Goal: Task Accomplishment & Management: Manage account settings

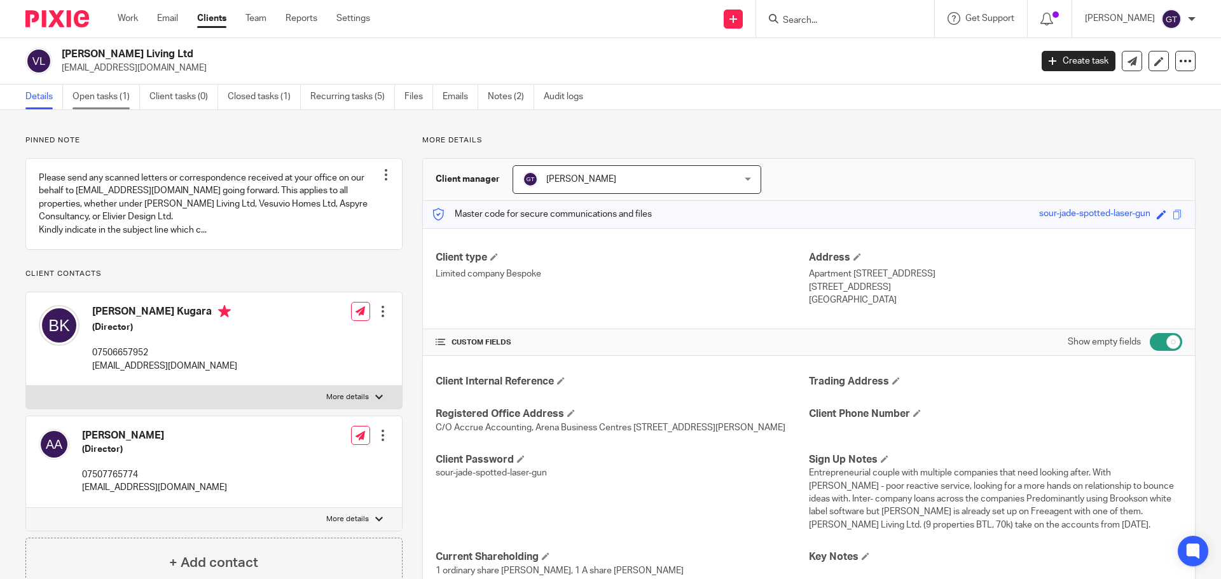
click at [86, 94] on link "Open tasks (1)" at bounding box center [105, 97] width 67 height 25
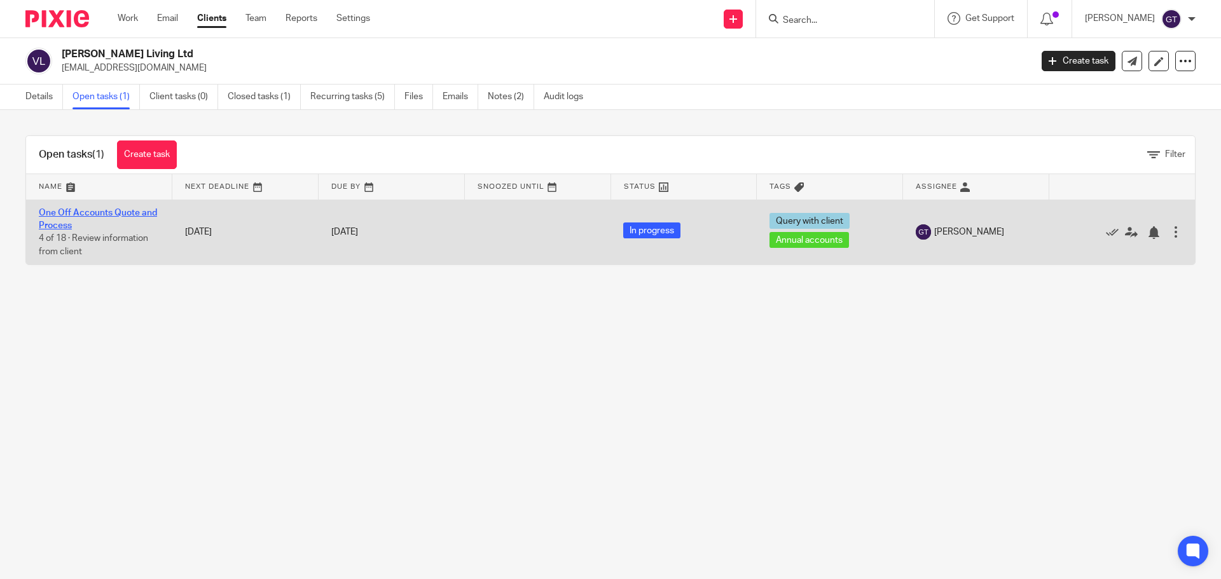
click at [78, 213] on link "One Off Accounts Quote and Process" at bounding box center [98, 220] width 118 height 22
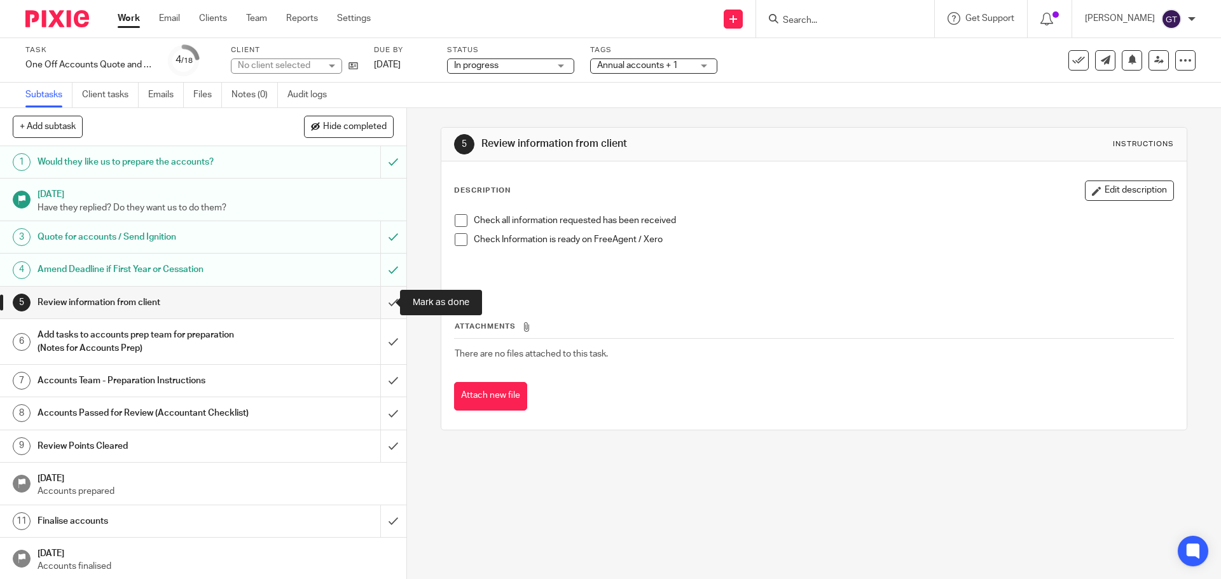
click at [378, 301] on input "submit" at bounding box center [203, 303] width 406 height 32
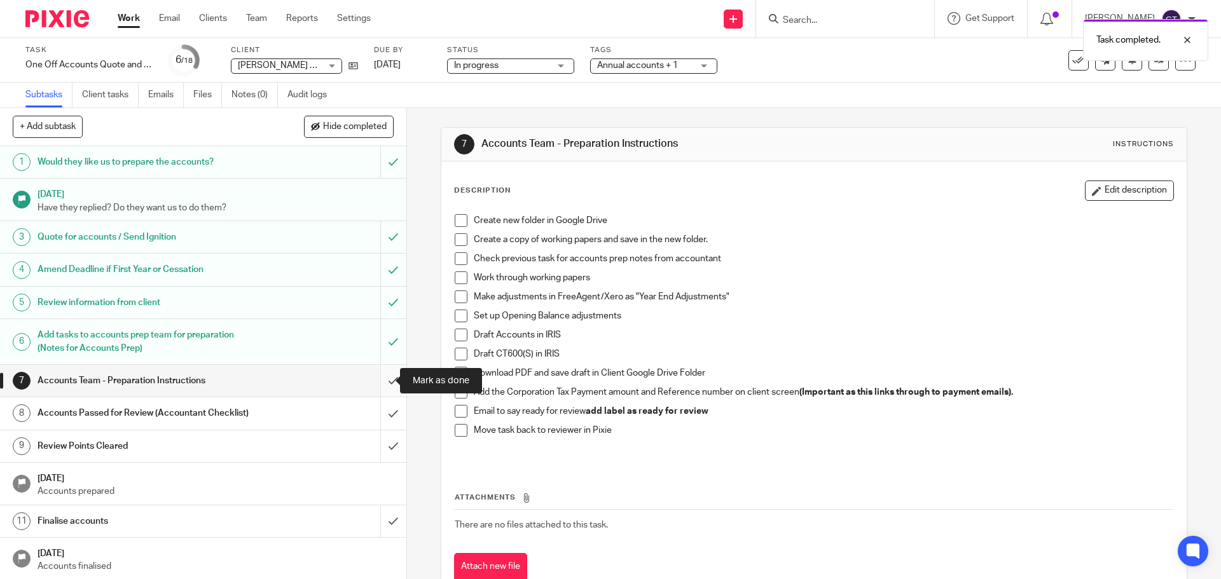
click at [375, 381] on input "submit" at bounding box center [203, 381] width 406 height 32
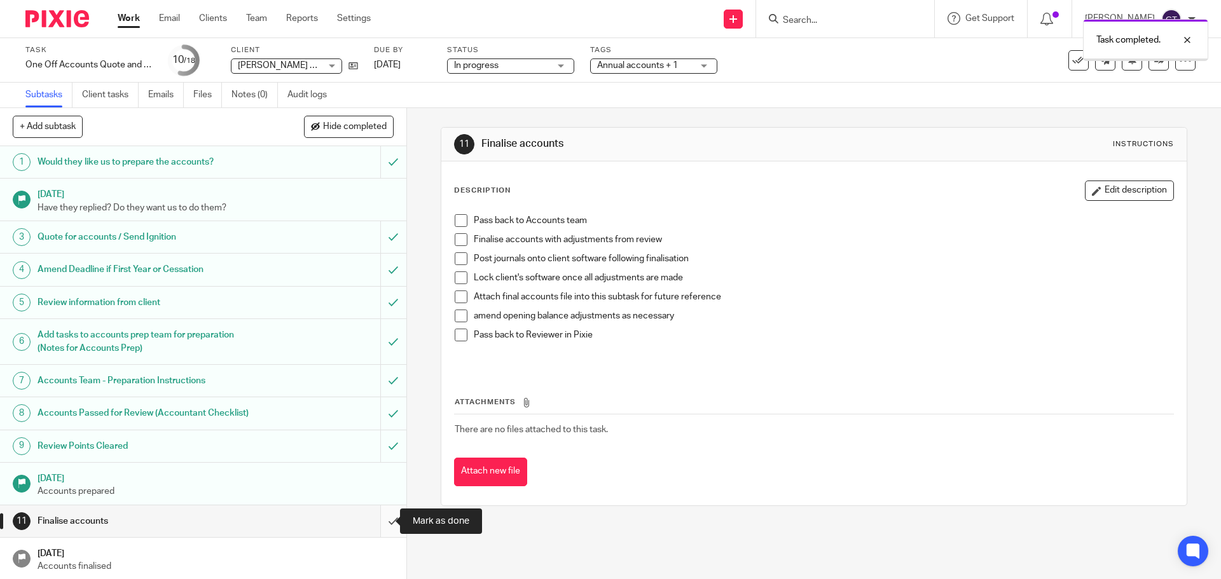
click at [376, 519] on input "submit" at bounding box center [203, 522] width 406 height 32
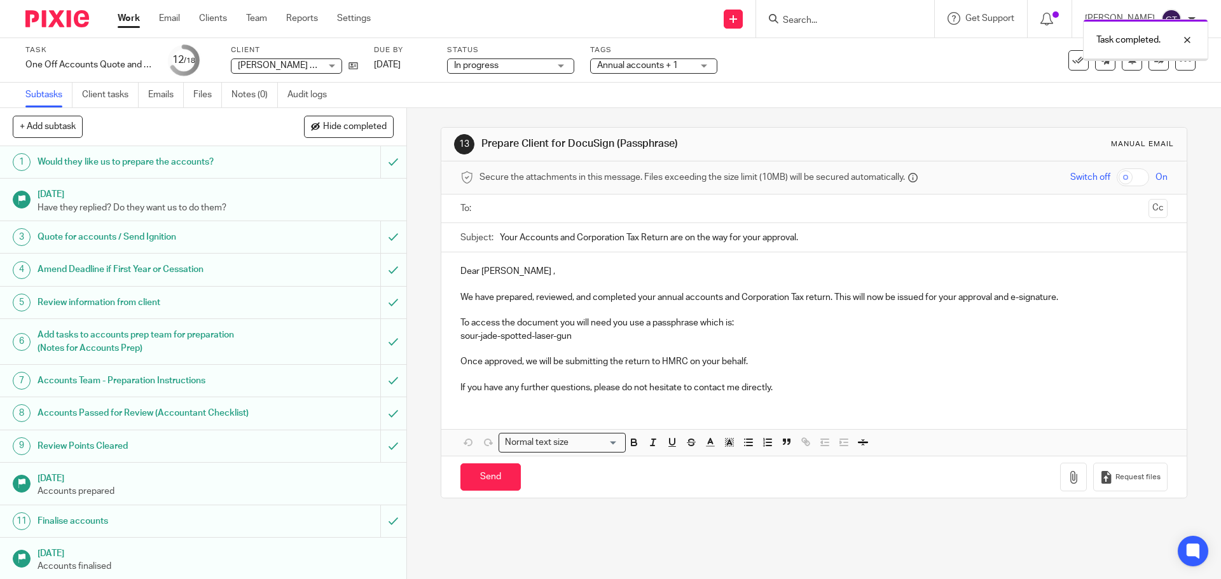
scroll to position [191, 0]
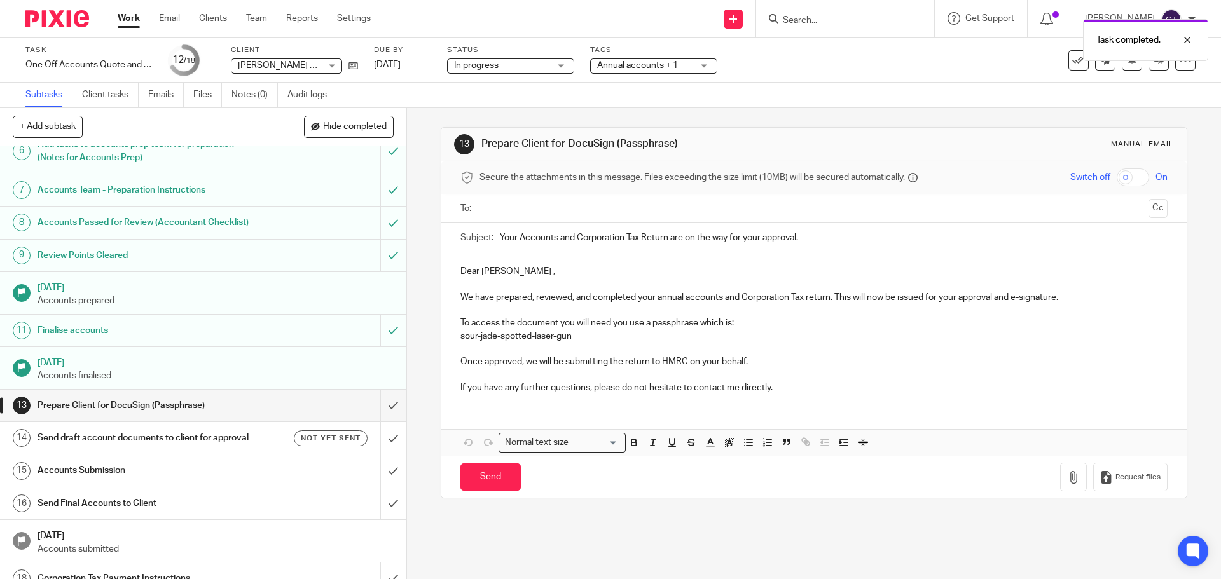
click at [509, 270] on p "Dear Berlinda ," at bounding box center [813, 271] width 707 height 13
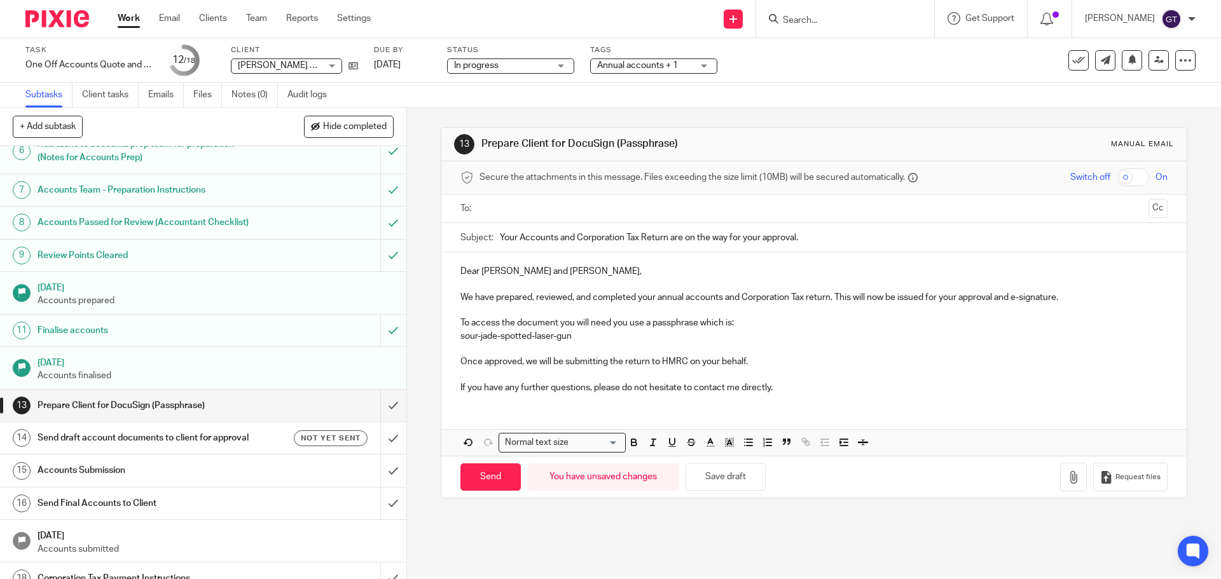
click at [560, 207] on input "text" at bounding box center [813, 209] width 659 height 15
click at [637, 217] on input "text" at bounding box center [888, 210] width 510 height 25
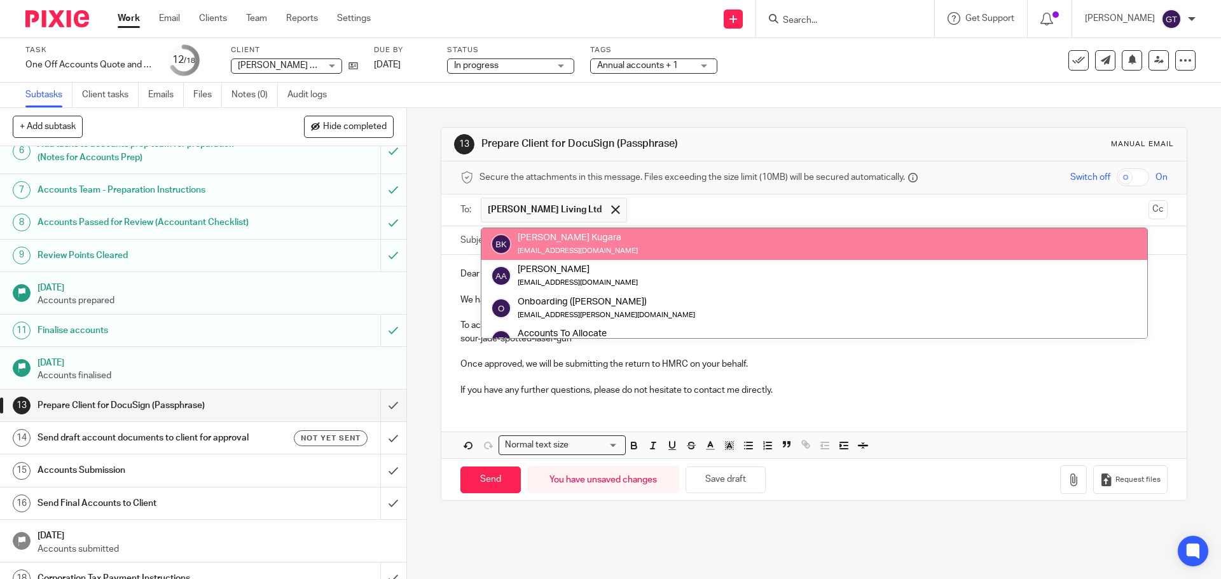
paste input "berlinda@vitoliving.co.uk"
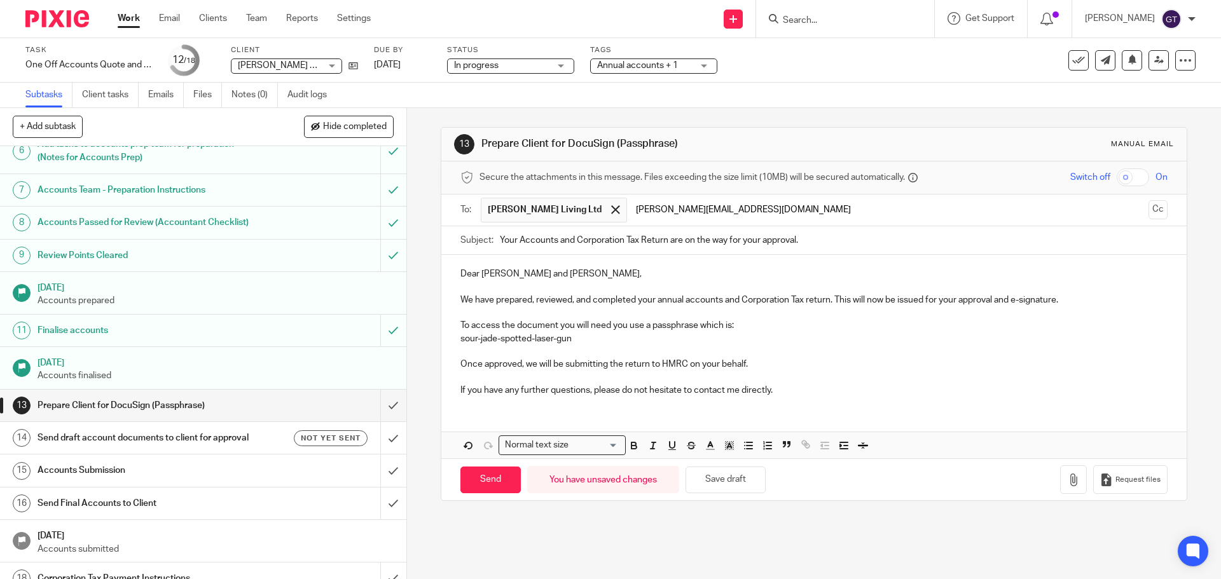
type input "berlinda@vitoliving.co.uk"
click at [633, 310] on p at bounding box center [813, 313] width 707 height 13
click at [624, 324] on p "To access the document you will need you use a passphrase which is:" at bounding box center [813, 325] width 707 height 13
click at [548, 389] on p "If you have any further questions, please do not hesitate to contact me directl…" at bounding box center [813, 390] width 707 height 13
click at [485, 481] on input "Send" at bounding box center [490, 480] width 60 height 27
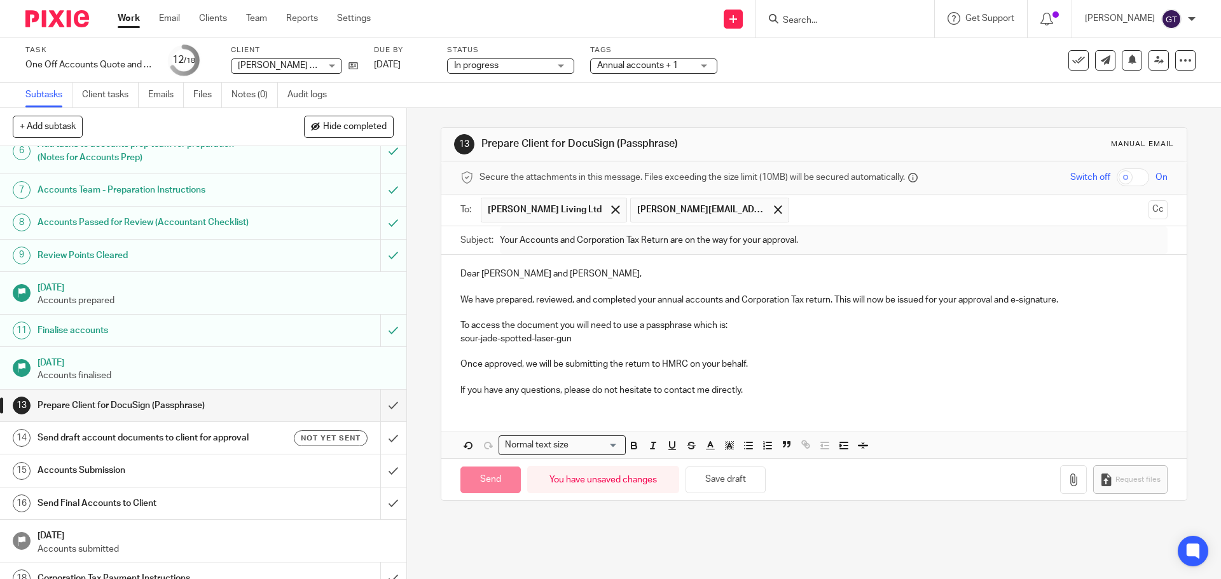
type input "Sent"
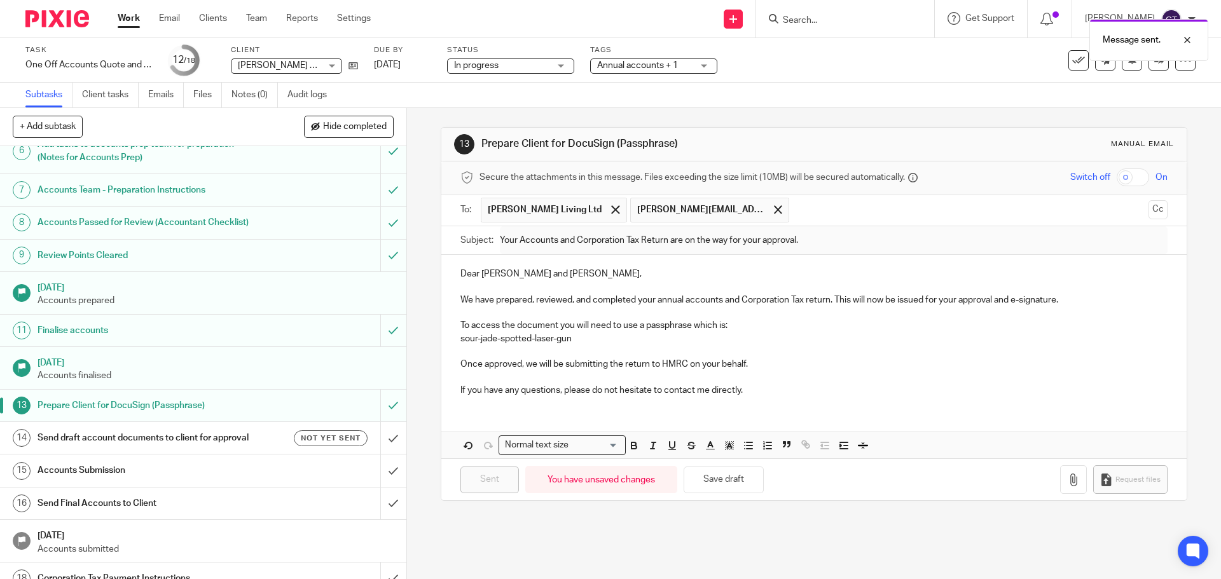
click at [228, 443] on h1 "Send draft account documents to client for approval" at bounding box center [148, 438] width 220 height 19
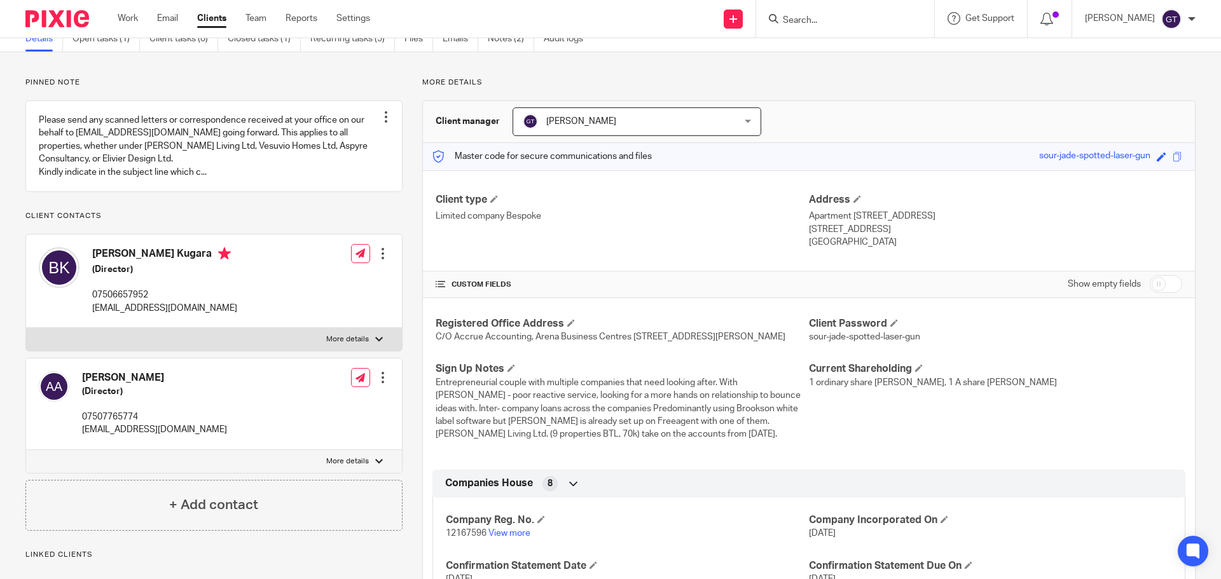
scroll to position [64, 0]
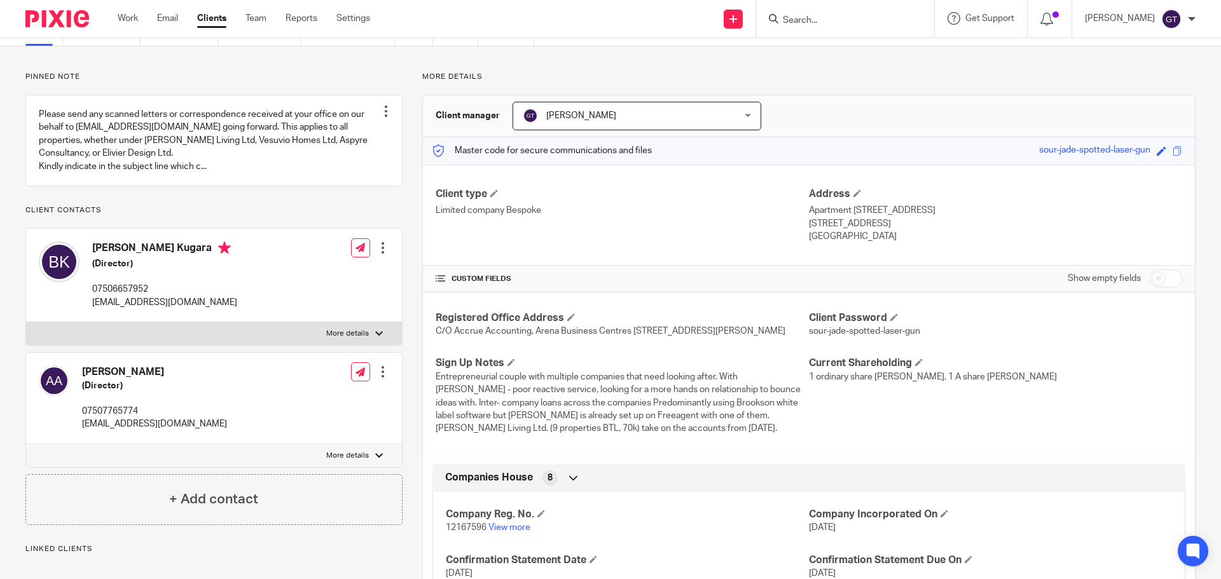
click at [364, 328] on label "More details" at bounding box center [214, 333] width 376 height 23
click at [26, 322] on input "More details" at bounding box center [25, 322] width 1 height 1
checkbox input "true"
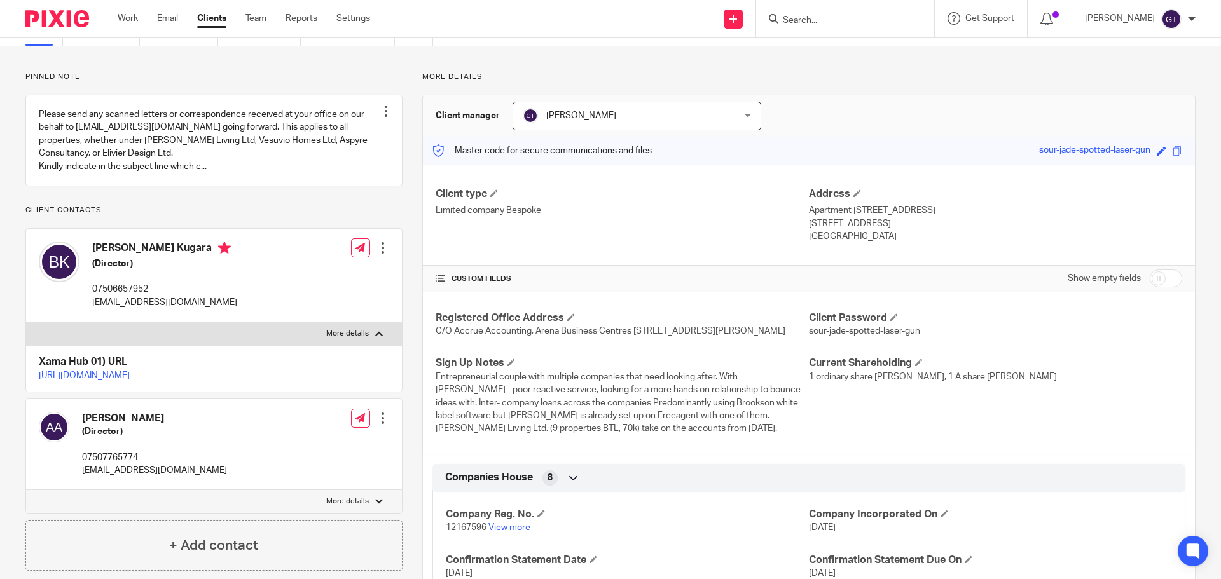
click at [389, 247] on div "Berlinda Kugara (Director) 07506657952 accounts@vitoliving.co.uk Edit contact C…" at bounding box center [214, 275] width 376 height 93
click at [385, 246] on div at bounding box center [382, 248] width 13 height 13
click at [319, 278] on link "Edit contact" at bounding box center [322, 276] width 121 height 18
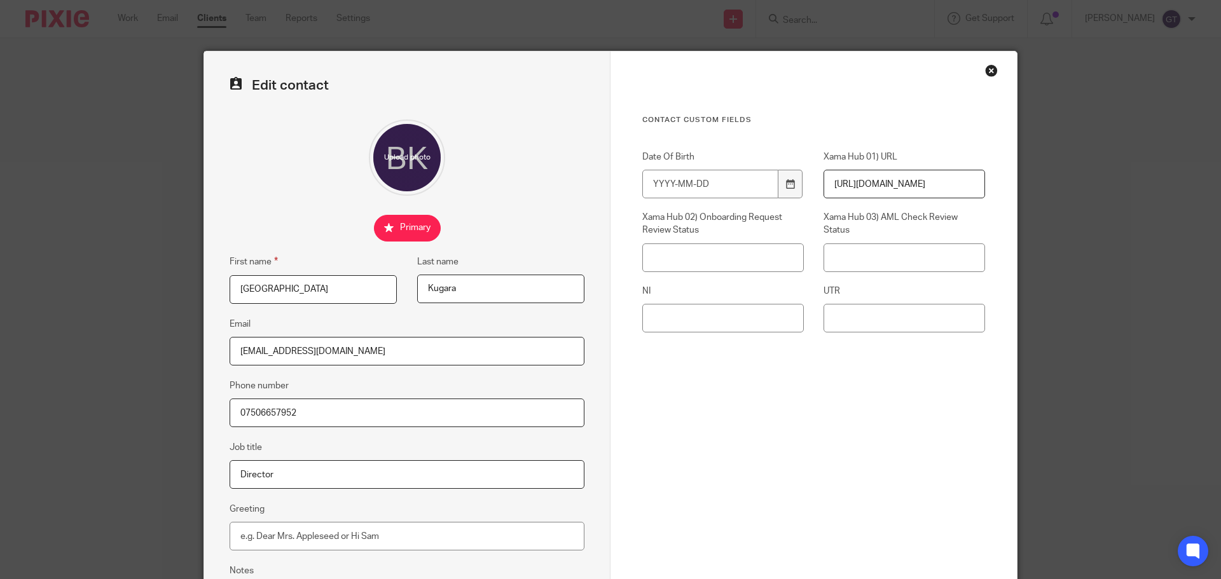
drag, startPoint x: 357, startPoint y: 348, endPoint x: 160, endPoint y: 353, distance: 197.8
click at [160, 353] on div "Edit contact First name Berlinda Last name Kugara Email accounts@vitoliving.co.…" at bounding box center [610, 289] width 1221 height 579
paste input "berlinda"
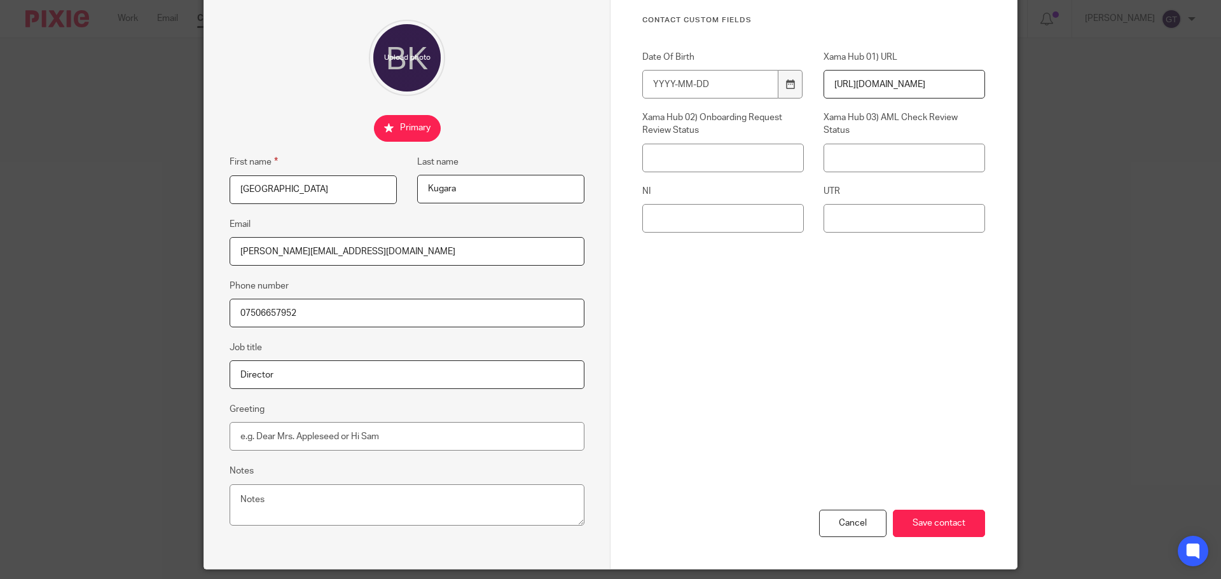
scroll to position [141, 0]
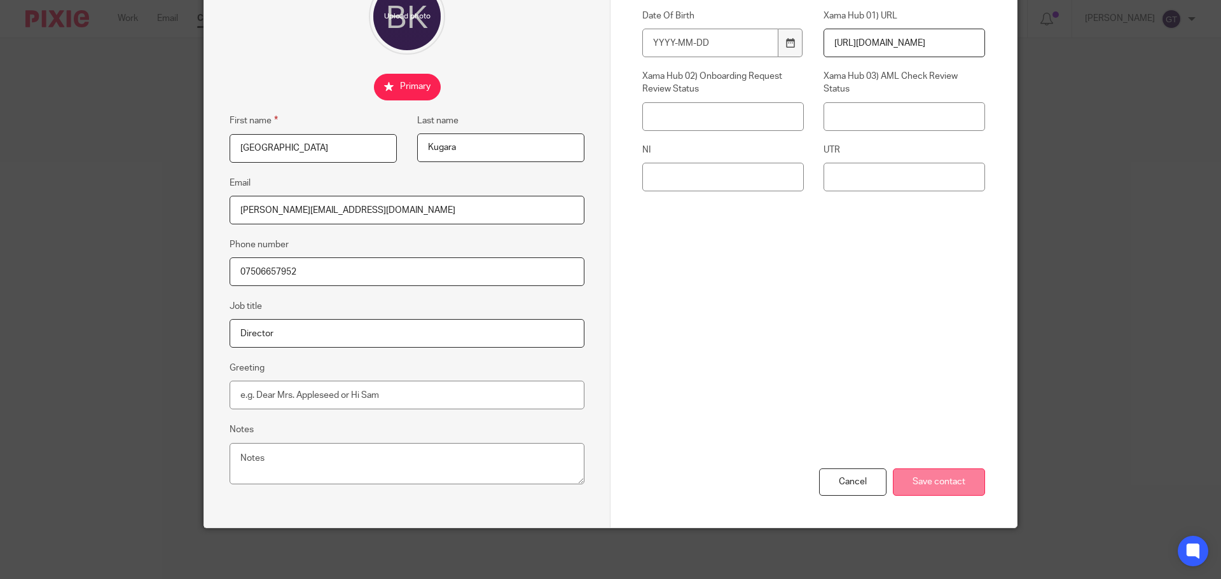
type input "[PERSON_NAME][EMAIL_ADDRESS][DOMAIN_NAME]"
click at [927, 489] on input "Save contact" at bounding box center [939, 482] width 92 height 27
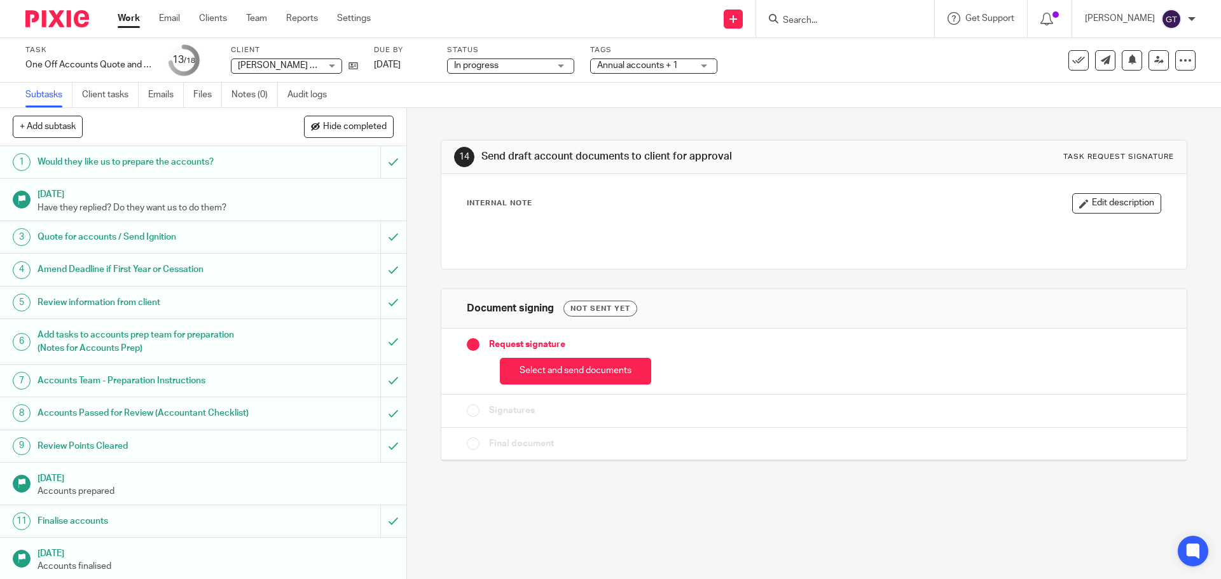
click at [546, 371] on button "Select and send documents" at bounding box center [575, 371] width 151 height 27
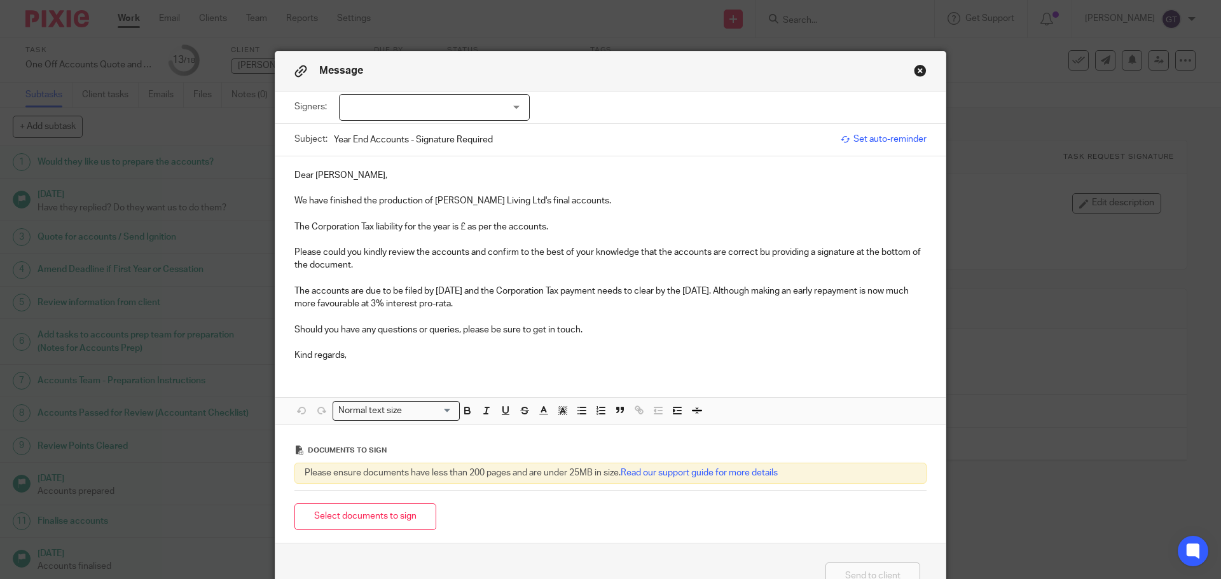
click at [355, 174] on p "Dear Berlinda," at bounding box center [610, 175] width 632 height 13
drag, startPoint x: 423, startPoint y: 225, endPoint x: 275, endPoint y: 225, distance: 148.2
click at [275, 225] on div "Dear Berlinda and Antonio, We have finished the production of Vito Living Ltd's…" at bounding box center [610, 264] width 670 height 216
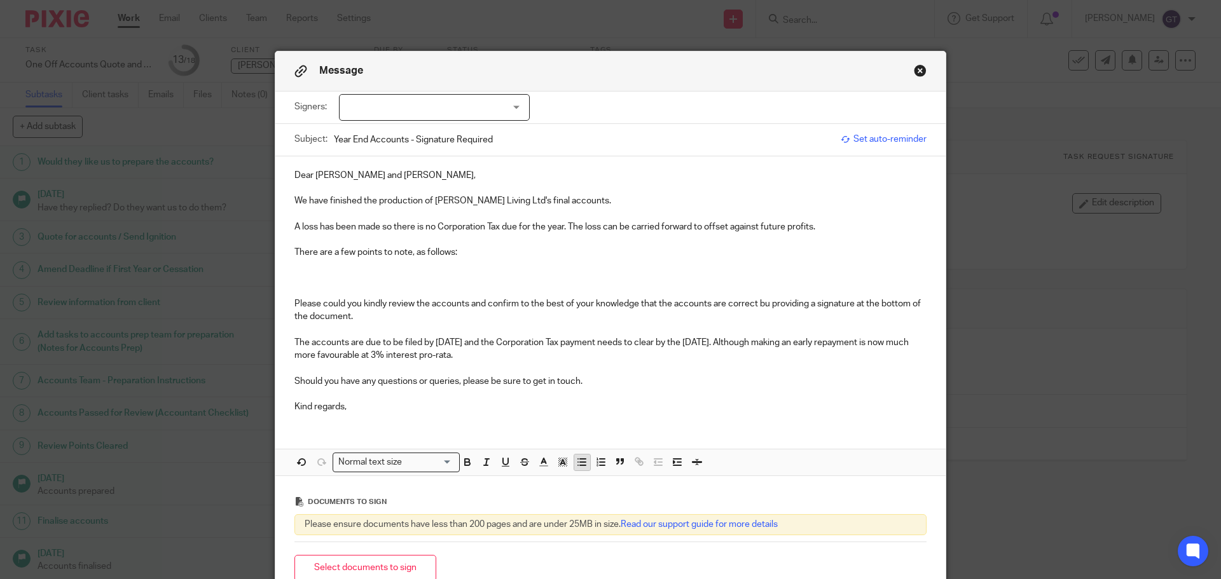
click at [574, 459] on button "button" at bounding box center [582, 463] width 16 height 16
click at [330, 266] on p at bounding box center [623, 265] width 607 height 13
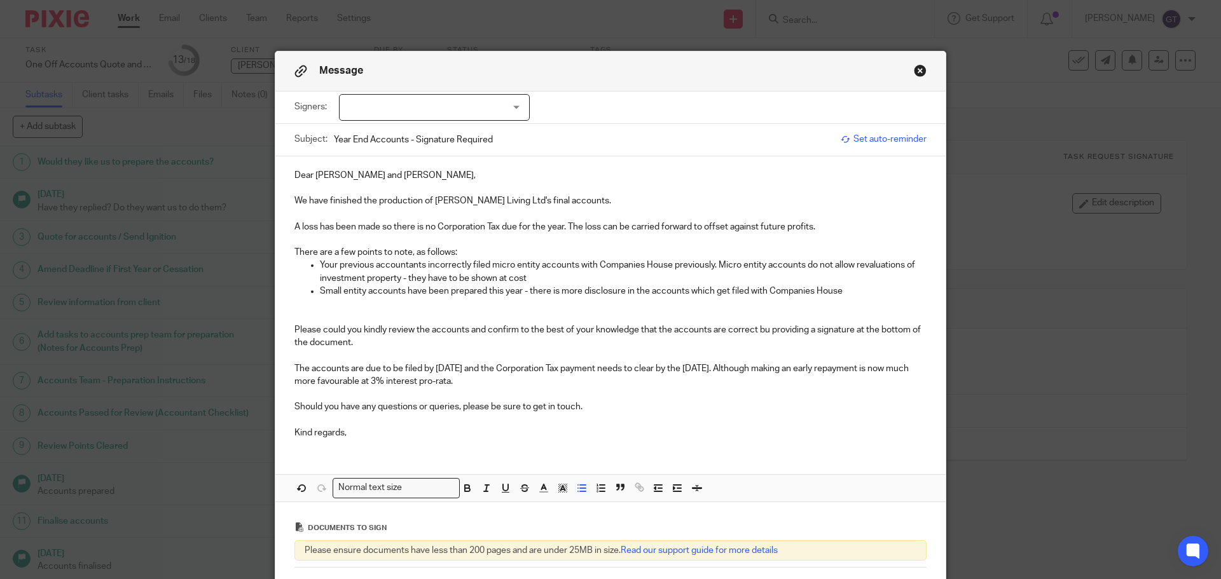
click at [556, 287] on p "Small entity accounts have been prepared this year - there is more disclosure i…" at bounding box center [623, 291] width 607 height 13
click at [862, 291] on p "Small entity accounts have been prepared this year - there are more disclosures…" at bounding box center [623, 291] width 607 height 13
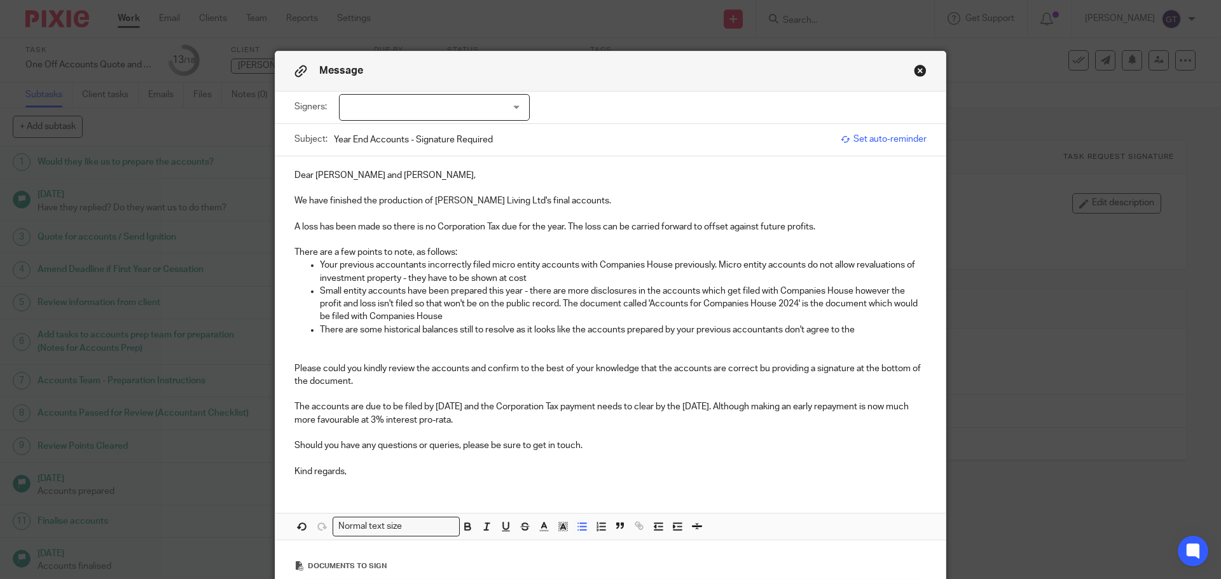
click at [419, 329] on p "There are some historical balances still to resolve as it looks like the accoun…" at bounding box center [623, 330] width 607 height 13
click at [865, 329] on p "There are some historical balances still to resolve as it looks like the accoun…" at bounding box center [623, 330] width 607 height 13
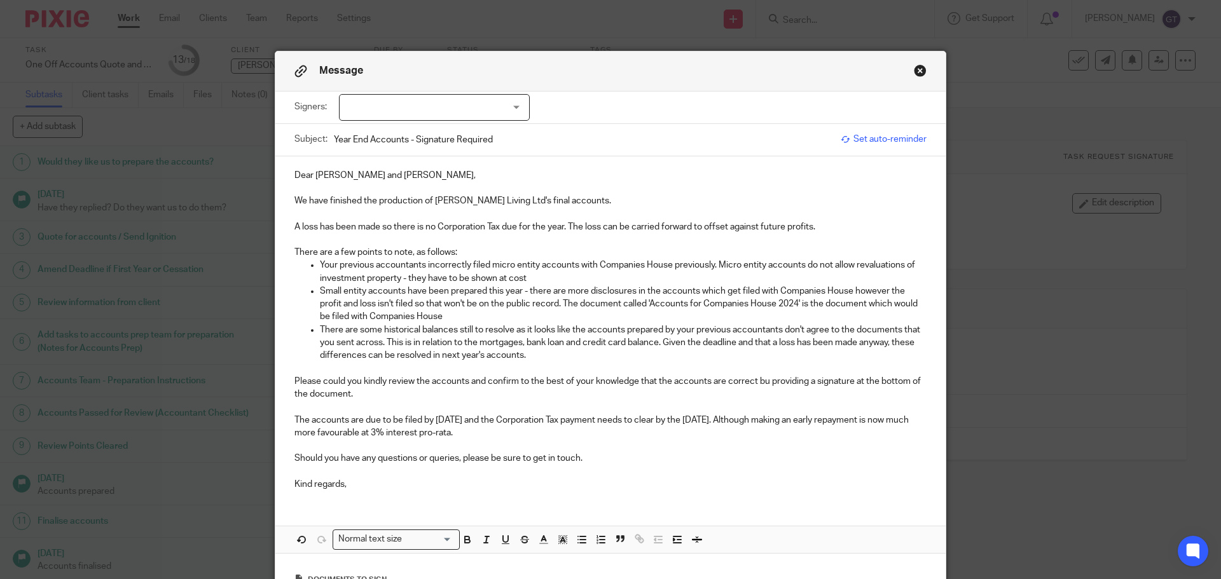
click at [767, 382] on p "Please could you kindly review the accounts and confirm to the best of your kno…" at bounding box center [610, 388] width 632 height 26
drag, startPoint x: 612, startPoint y: 429, endPoint x: 486, endPoint y: 417, distance: 125.9
click at [486, 417] on p "The accounts are due to be filed by 31 Aug 2025 and the Corporation Tax payment…" at bounding box center [610, 427] width 632 height 26
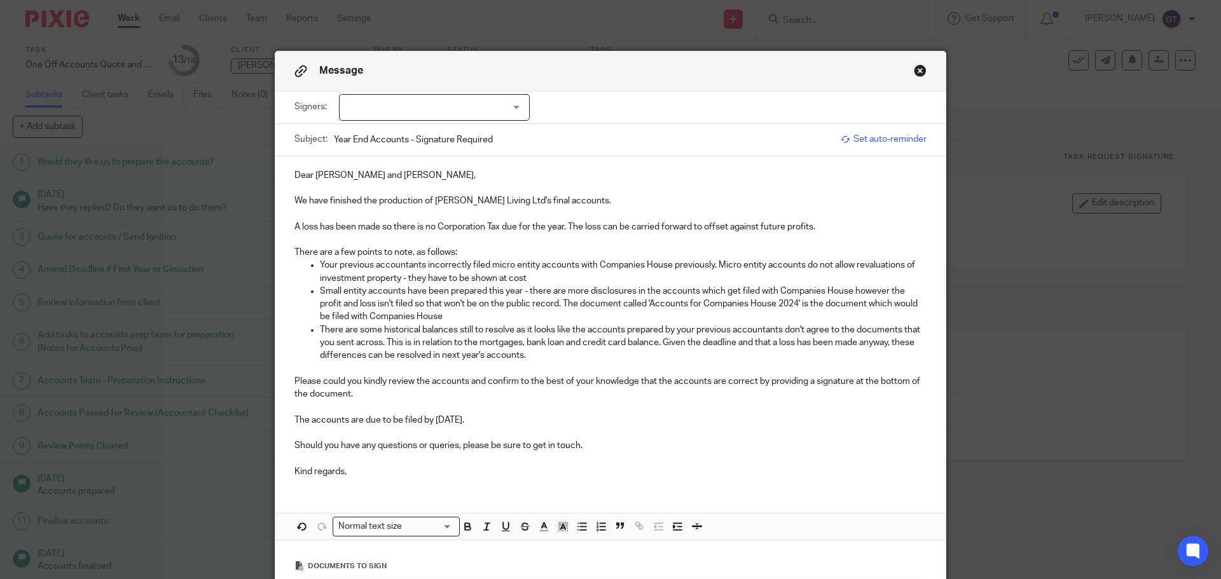
click at [445, 111] on div at bounding box center [434, 107] width 191 height 27
click at [422, 135] on li "Berlinda Kugara" at bounding box center [430, 134] width 190 height 26
checkbox input "true"
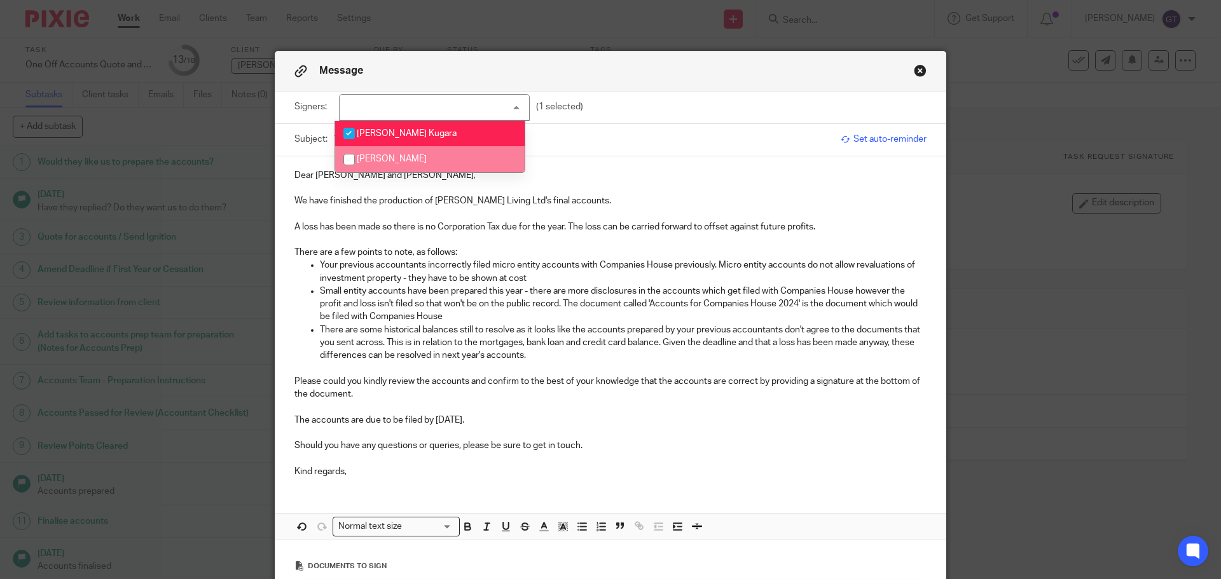
click at [406, 163] on li "Antonio Ajewole" at bounding box center [430, 159] width 190 height 26
checkbox input "true"
click at [425, 261] on p "Your previous accountants incorrectly filed micro entity accounts with Companie…" at bounding box center [623, 272] width 607 height 26
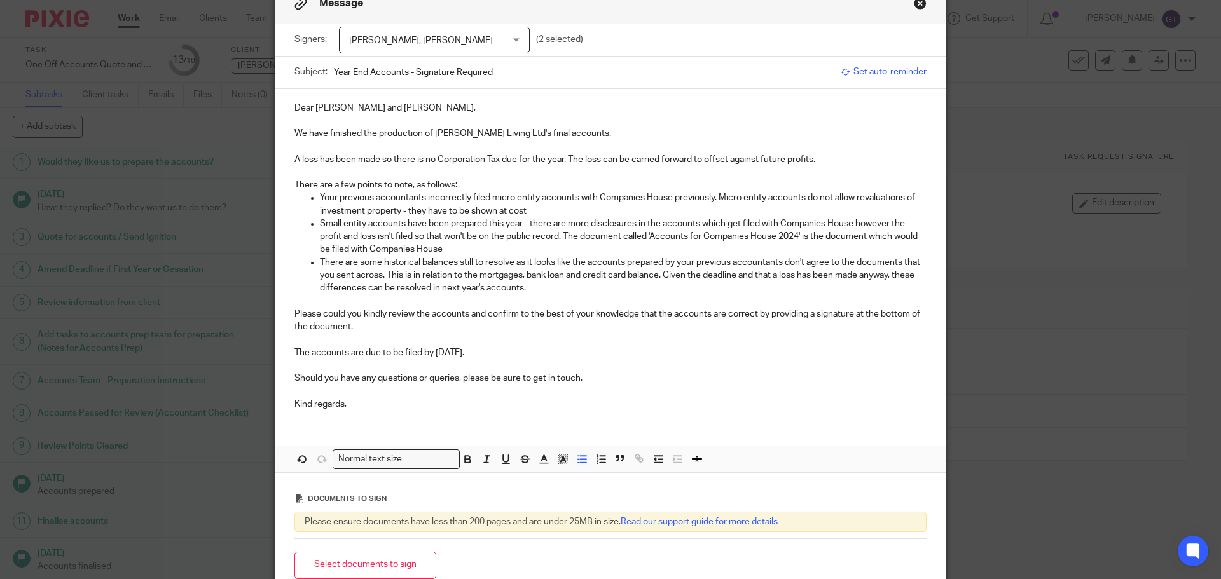
scroll to position [127, 0]
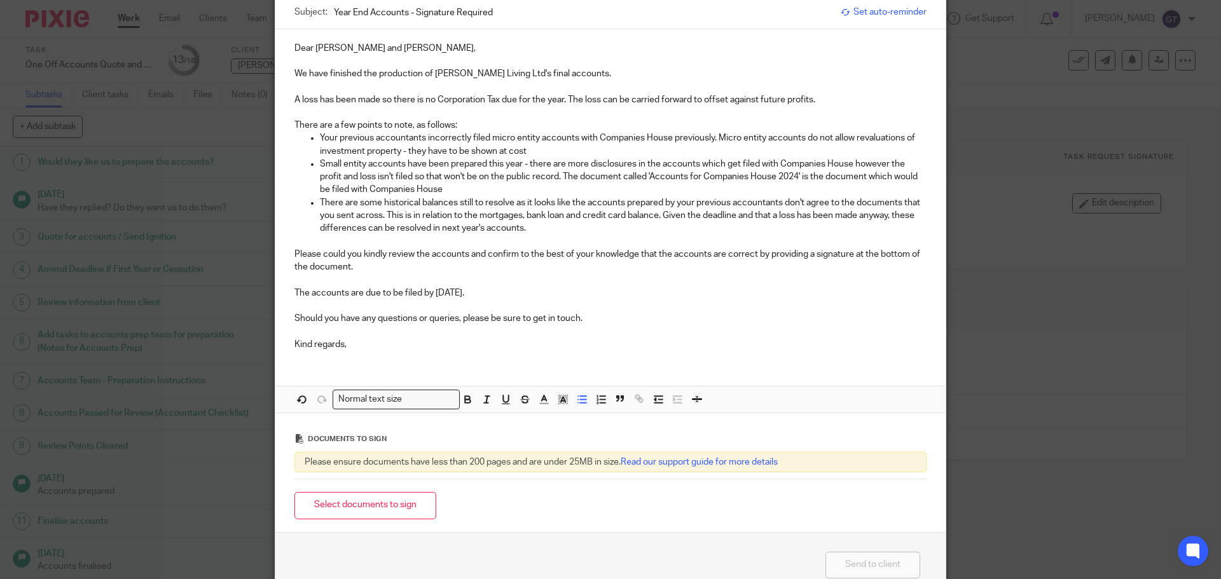
click at [555, 149] on p "Your previous accountants incorrectly filed micro entity accounts with Companie…" at bounding box center [623, 145] width 607 height 26
click at [520, 161] on p "Small entity accounts have been prepared this year - there are more disclosures…" at bounding box center [623, 177] width 607 height 39
click at [539, 188] on p "Small entity accounts have been prepared this year due to the revaluations - th…" at bounding box center [623, 177] width 607 height 39
click at [345, 502] on button "Select documents to sign" at bounding box center [365, 505] width 142 height 27
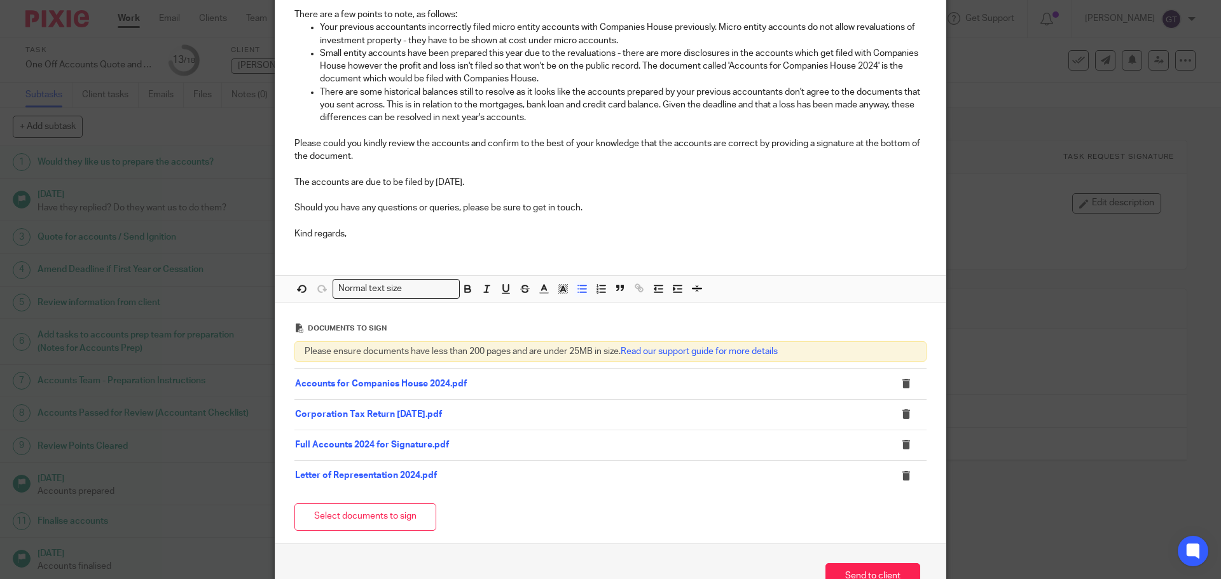
scroll to position [254, 0]
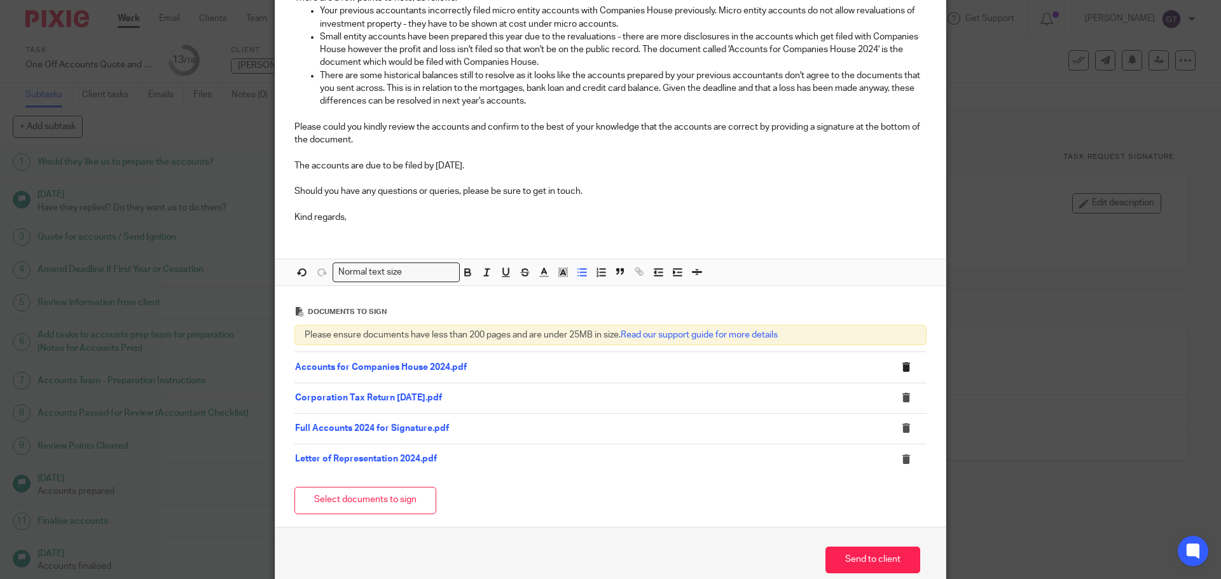
click at [904, 366] on icon at bounding box center [906, 367] width 10 height 10
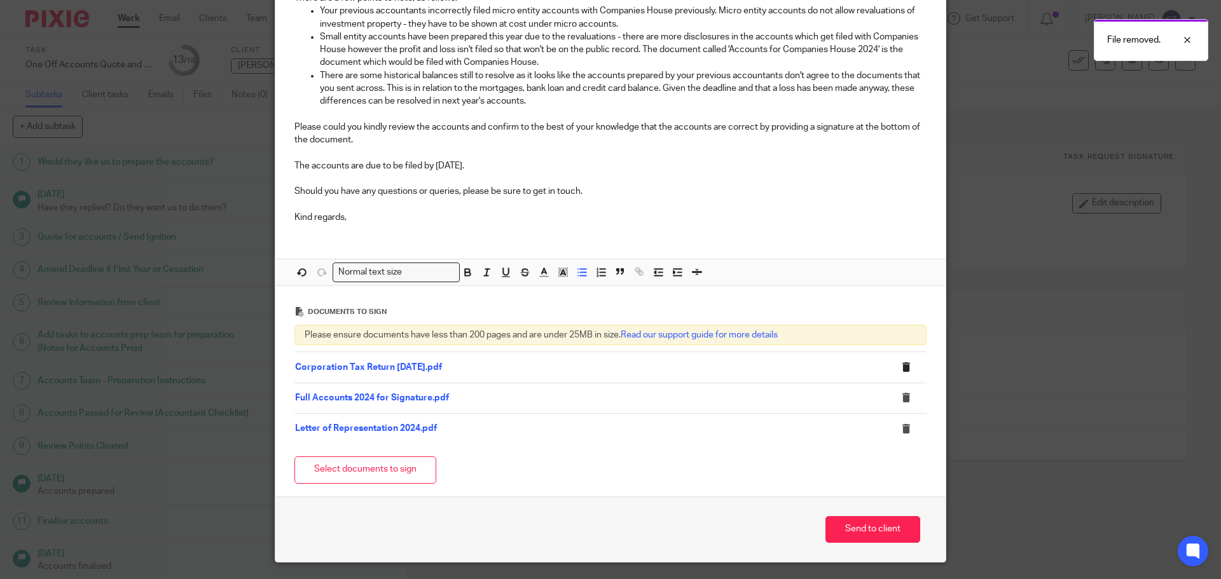
click at [902, 367] on icon at bounding box center [906, 367] width 10 height 10
click at [901, 367] on icon at bounding box center [906, 367] width 10 height 10
click at [904, 366] on icon at bounding box center [906, 367] width 10 height 10
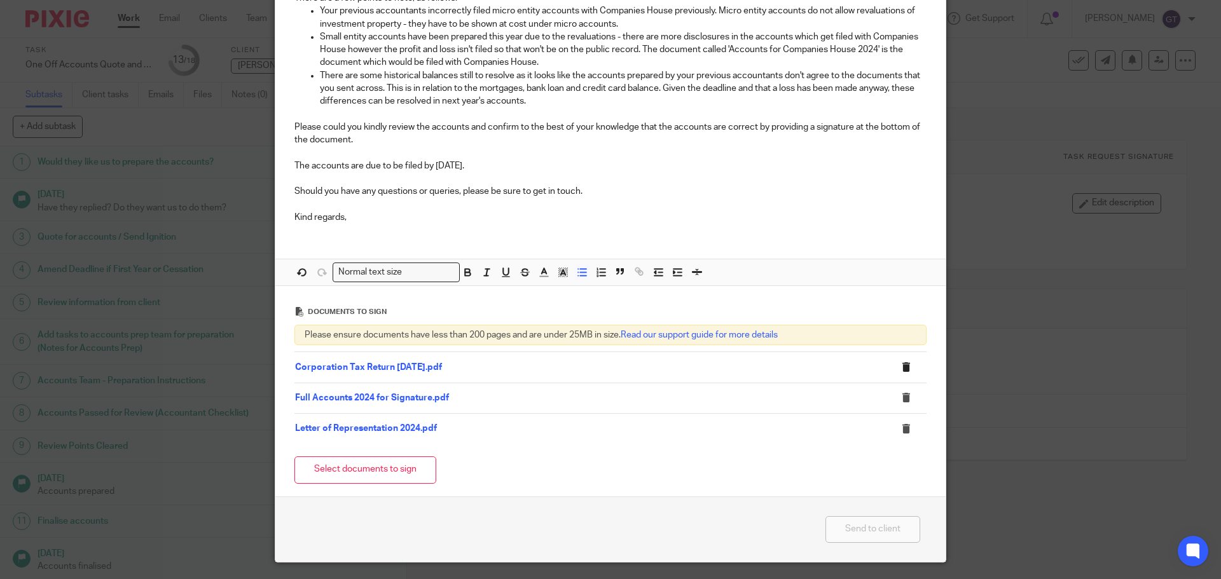
click at [901, 366] on icon at bounding box center [906, 367] width 10 height 10
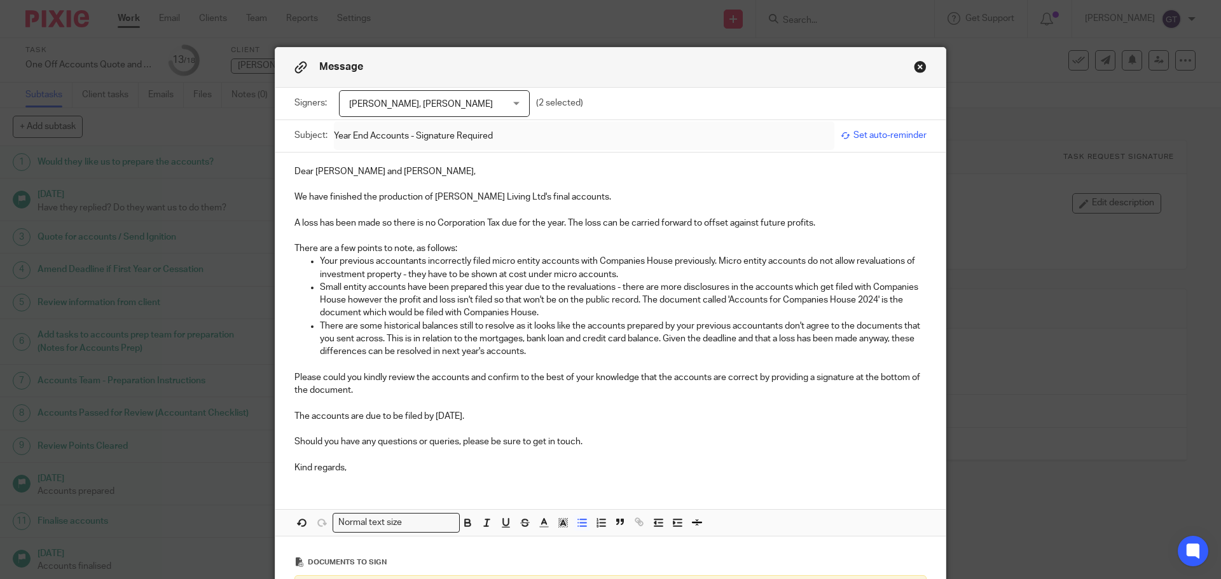
scroll to position [0, 0]
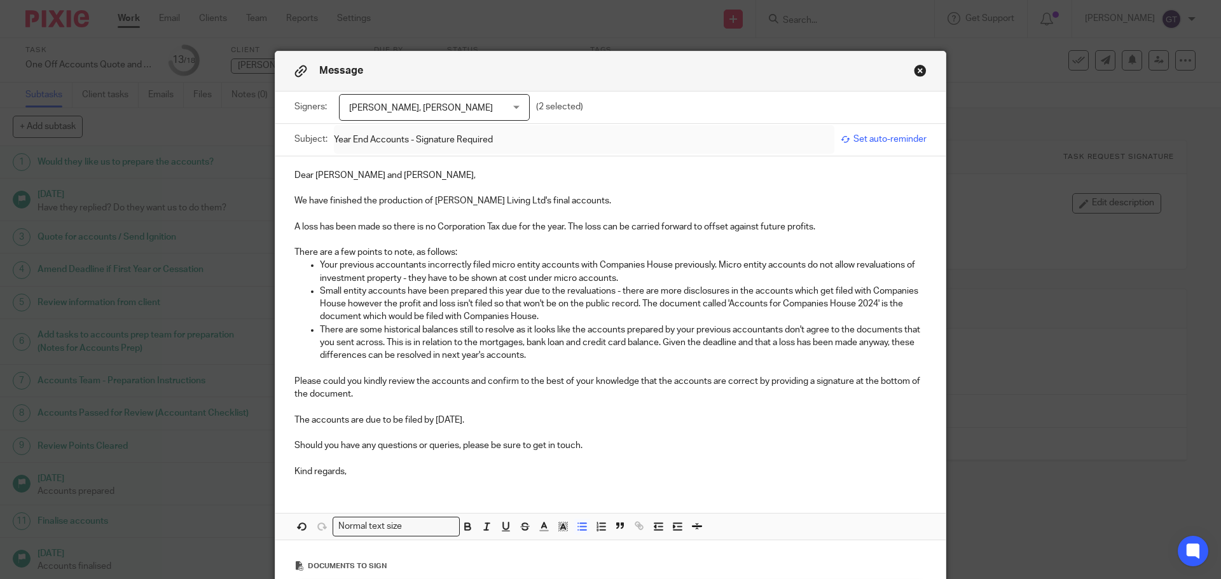
click at [478, 113] on span "Berlinda Kugara, Antonio Ajewole" at bounding box center [421, 108] width 144 height 27
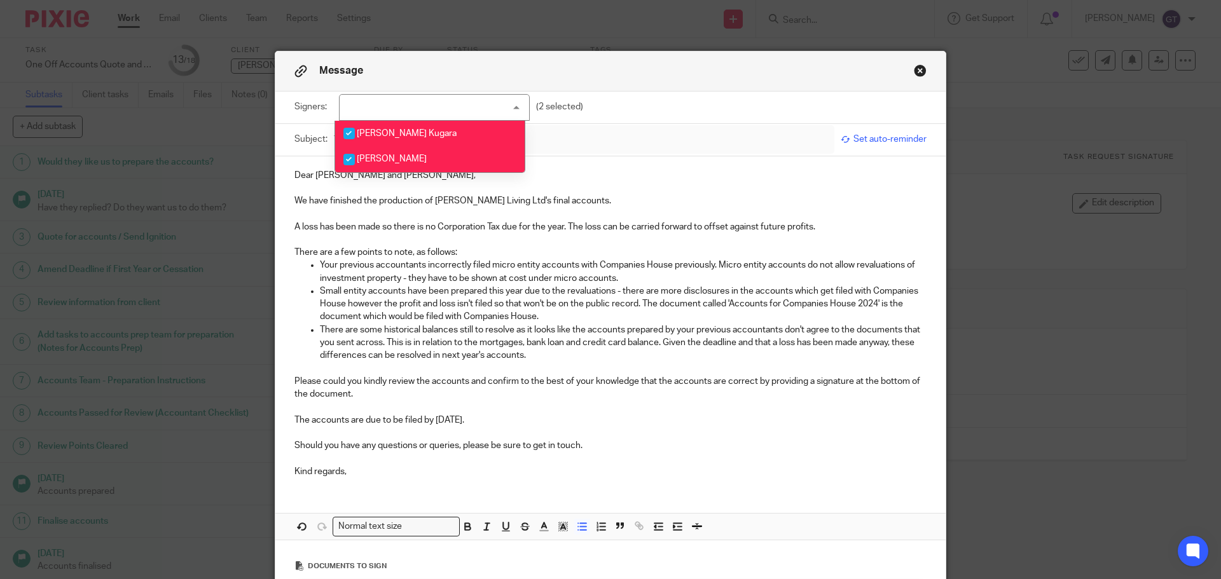
click at [410, 131] on span "Berlinda Kugara" at bounding box center [407, 133] width 100 height 9
checkbox input "false"
click at [387, 156] on span "Antonio Ajewole" at bounding box center [392, 159] width 70 height 9
checkbox input "false"
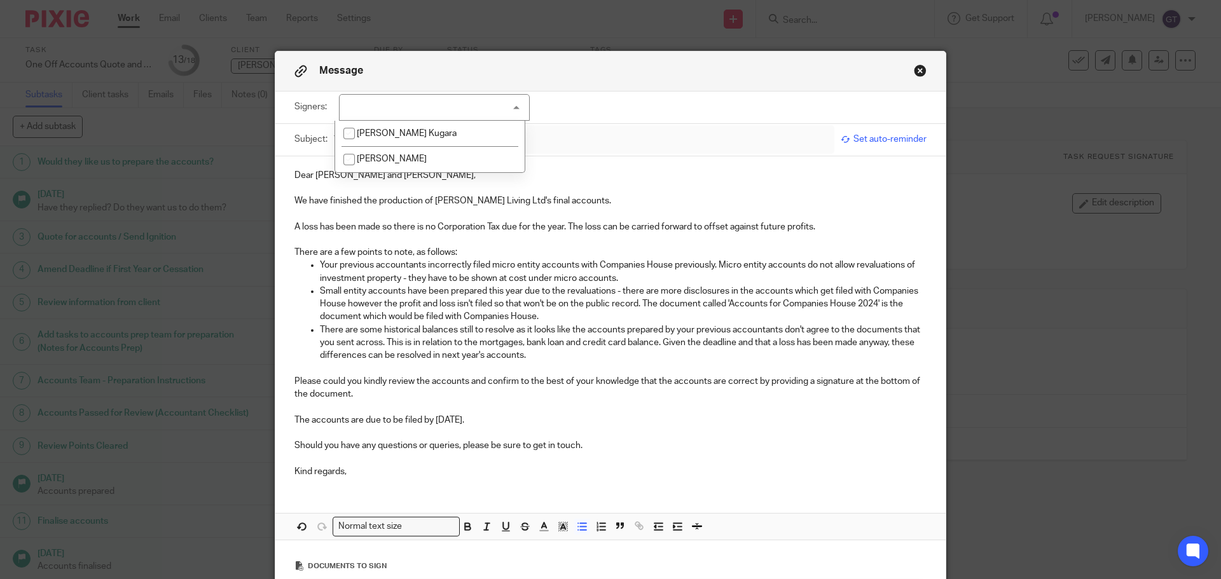
click at [425, 226] on p "A loss has been made so there is no Corporation Tax due for the year. The loss …" at bounding box center [610, 227] width 632 height 13
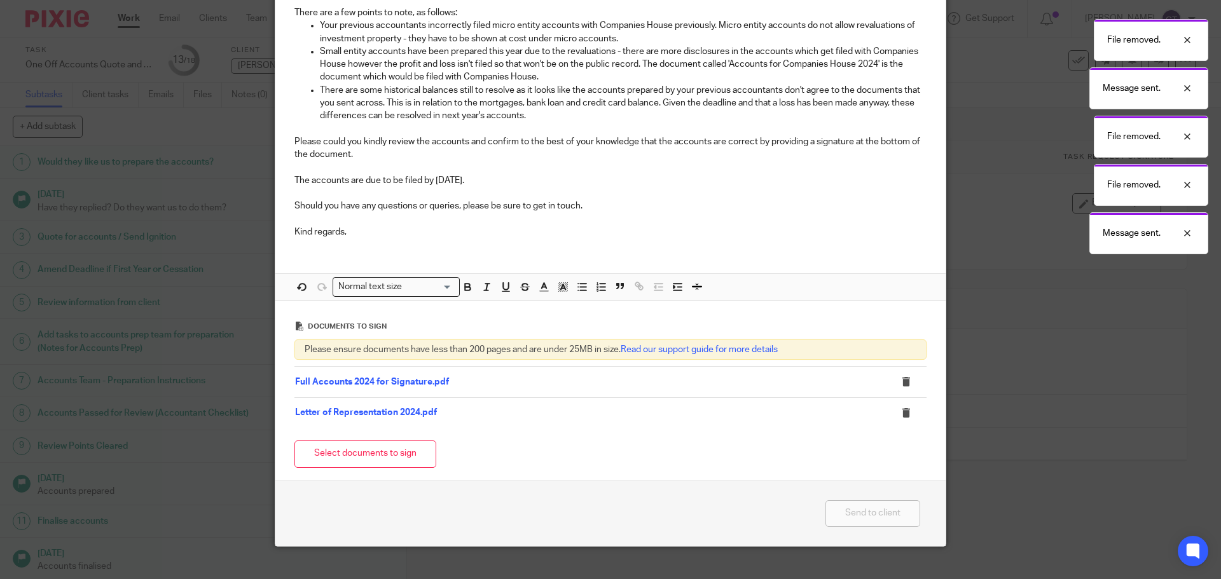
scroll to position [254, 0]
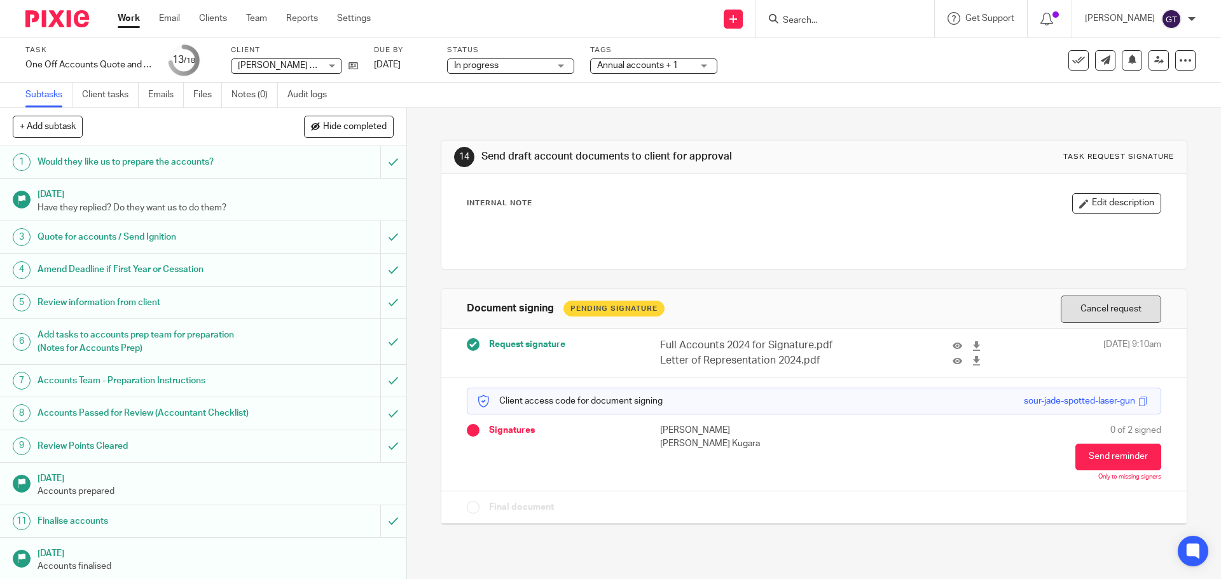
click at [1093, 310] on button "Cancel request" at bounding box center [1111, 309] width 100 height 27
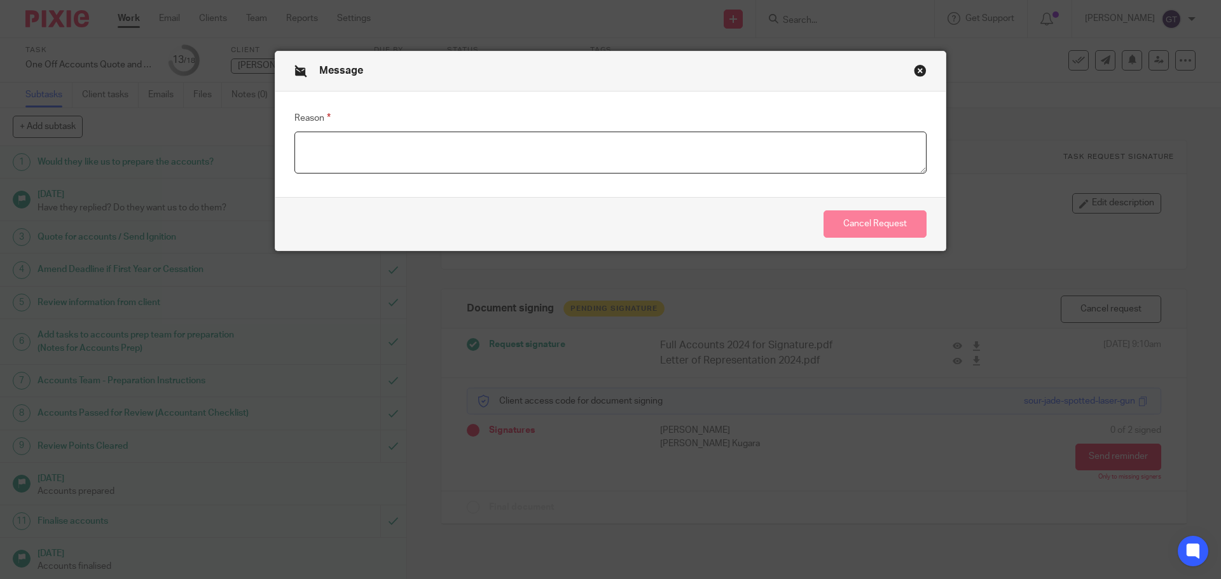
click at [574, 147] on textarea "Reason" at bounding box center [610, 153] width 632 height 42
type textarea "Missing documents"
click at [877, 225] on button "Cancel Request" at bounding box center [875, 223] width 103 height 27
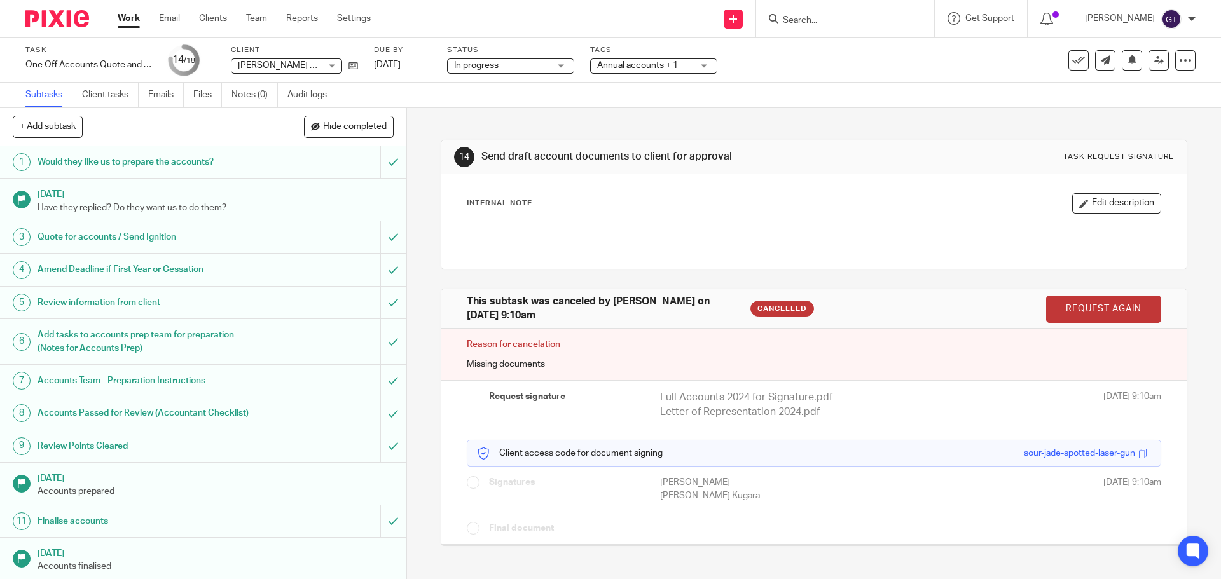
click at [1092, 308] on link "Request again" at bounding box center [1103, 309] width 115 height 27
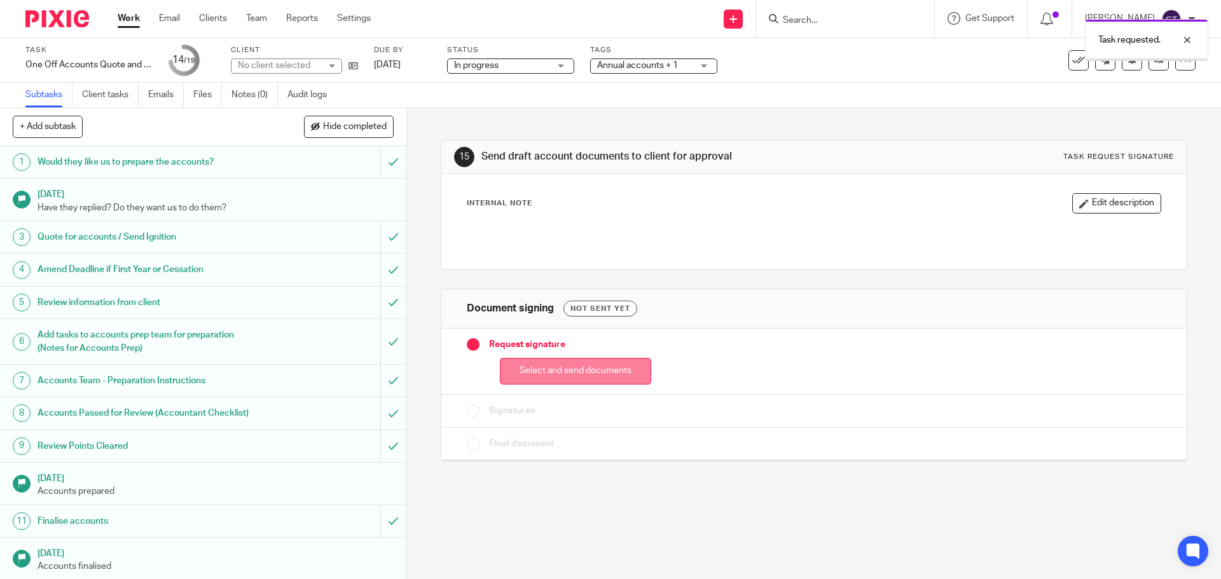
click at [579, 359] on button "Select and send documents" at bounding box center [575, 371] width 151 height 27
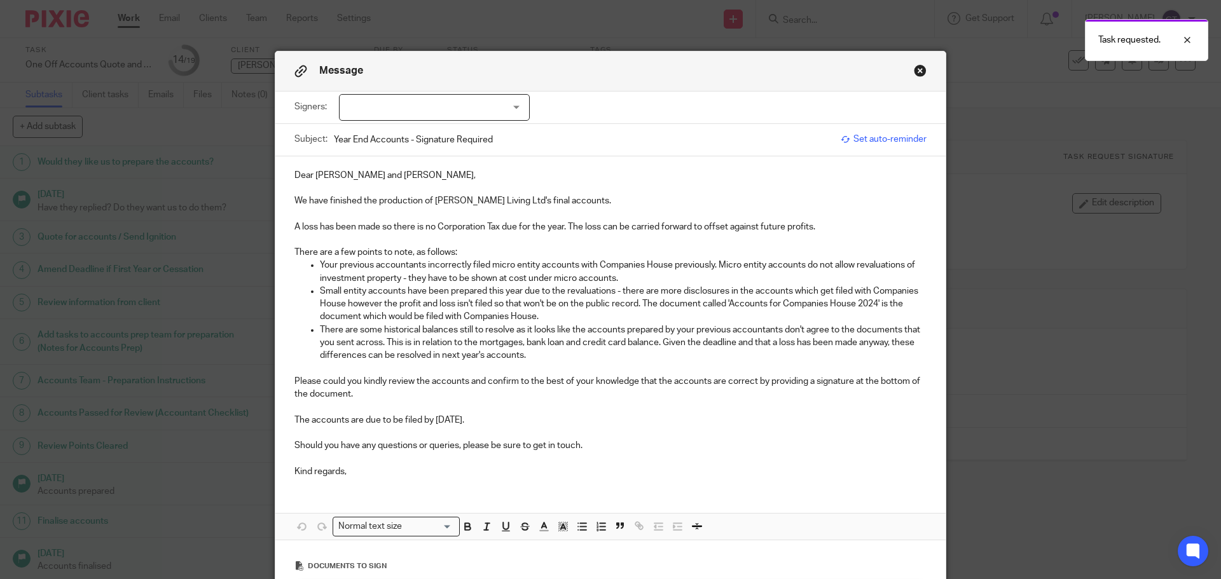
click at [401, 110] on div at bounding box center [434, 107] width 191 height 27
click at [383, 135] on span "[PERSON_NAME] Kugara" at bounding box center [407, 133] width 100 height 9
checkbox input "true"
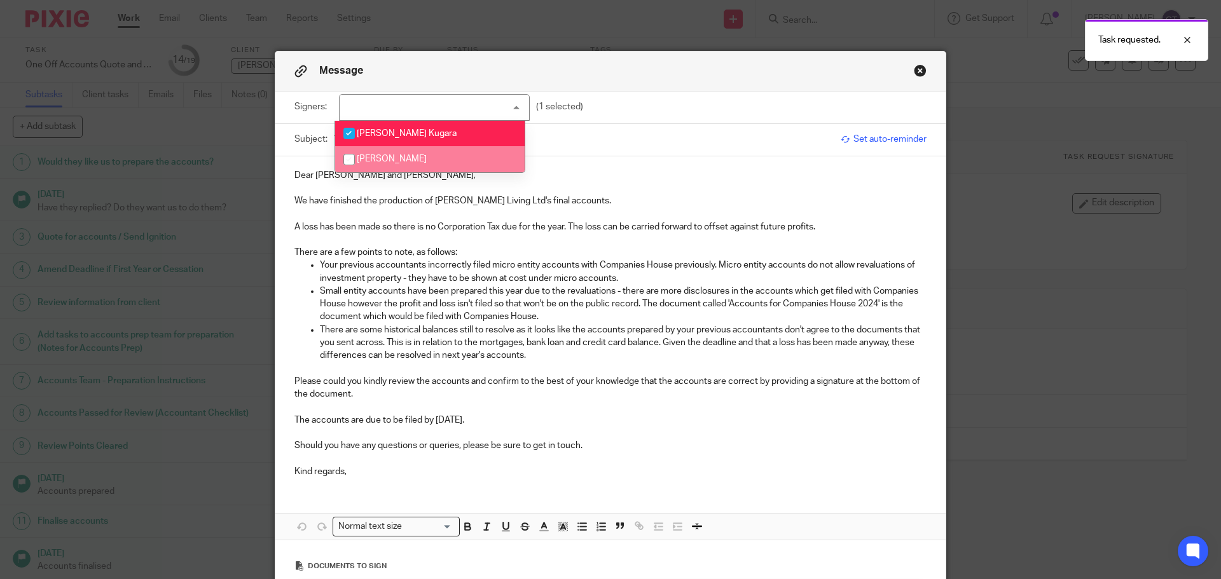
click at [380, 156] on span "Antonio Ajewole" at bounding box center [392, 159] width 70 height 9
checkbox input "true"
click at [406, 274] on p "Your previous accountants incorrectly filed micro entity accounts with Companie…" at bounding box center [623, 272] width 607 height 26
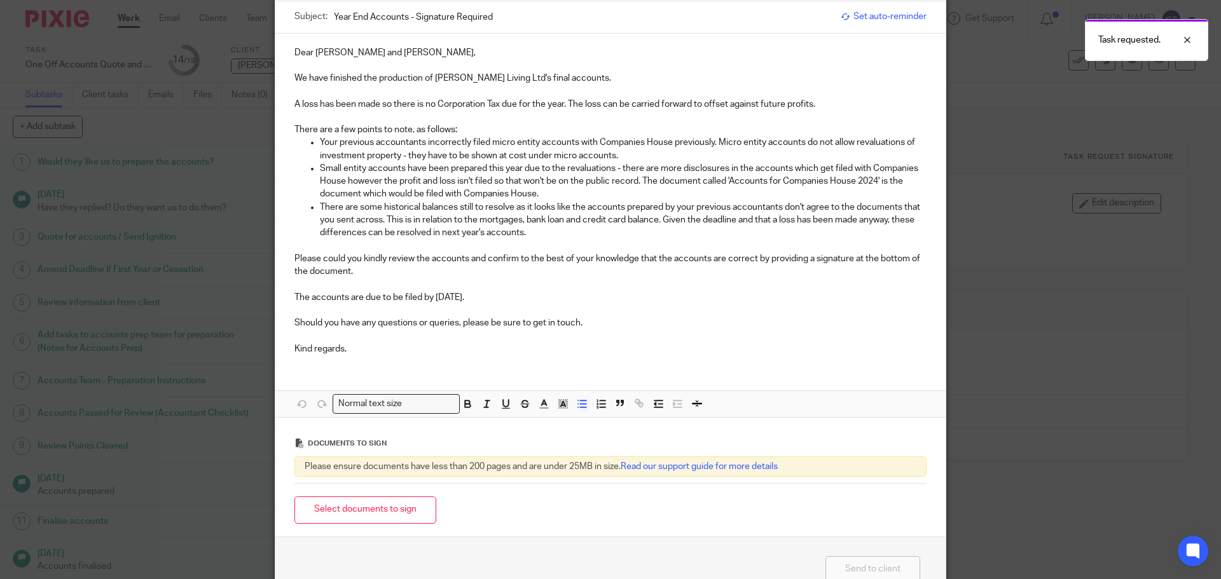
scroll to position [127, 0]
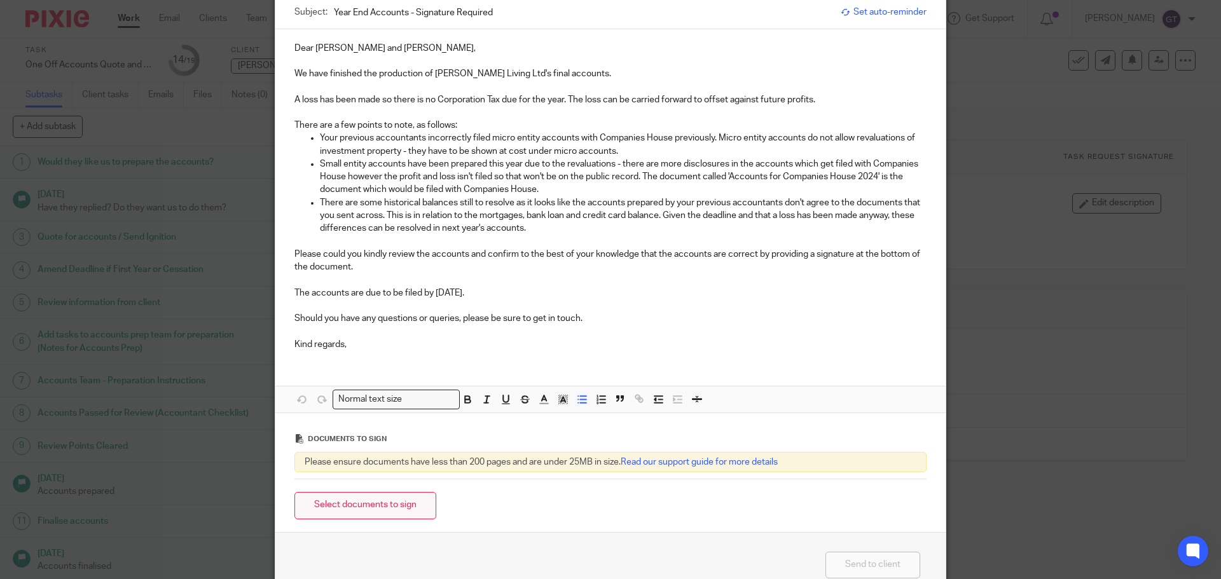
click at [378, 503] on button "Select documents to sign" at bounding box center [365, 505] width 142 height 27
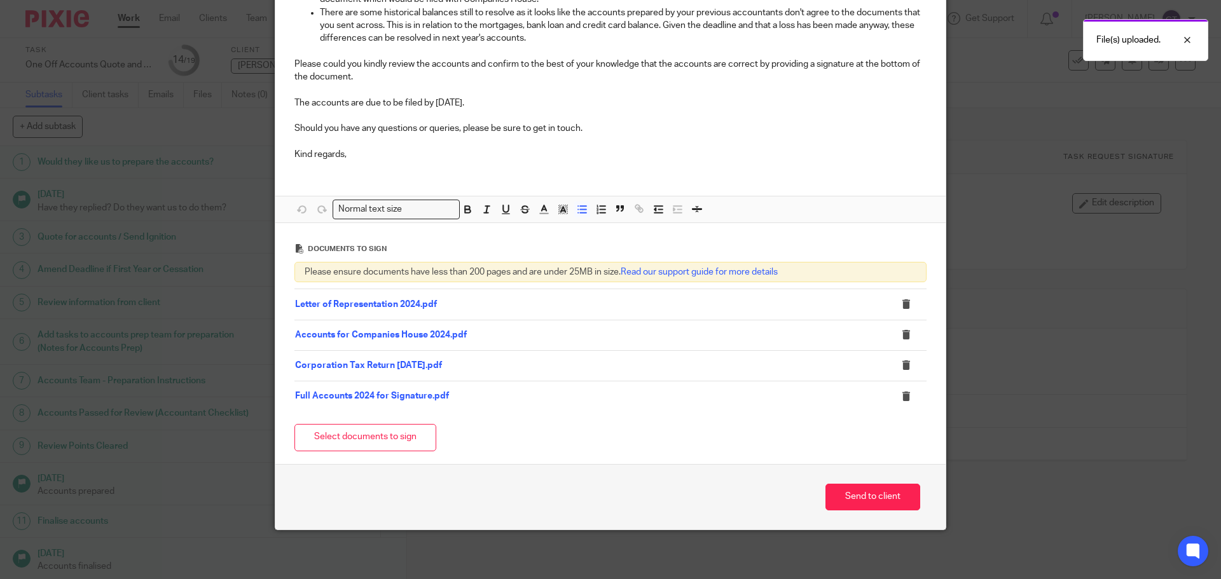
scroll to position [318, 0]
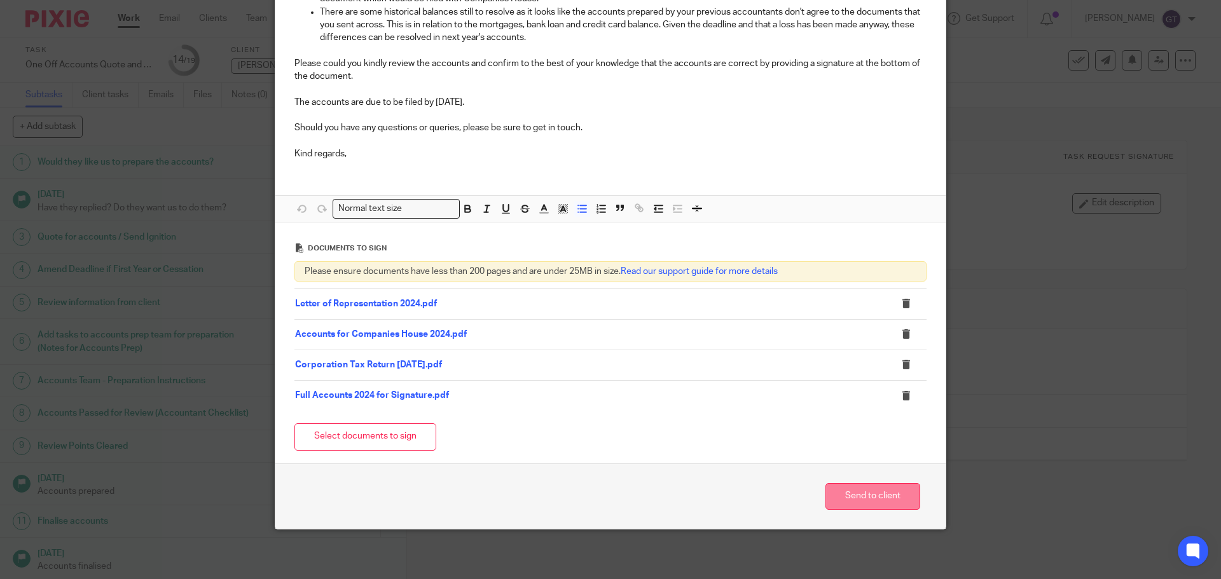
click at [861, 495] on button "Send to client" at bounding box center [872, 496] width 95 height 27
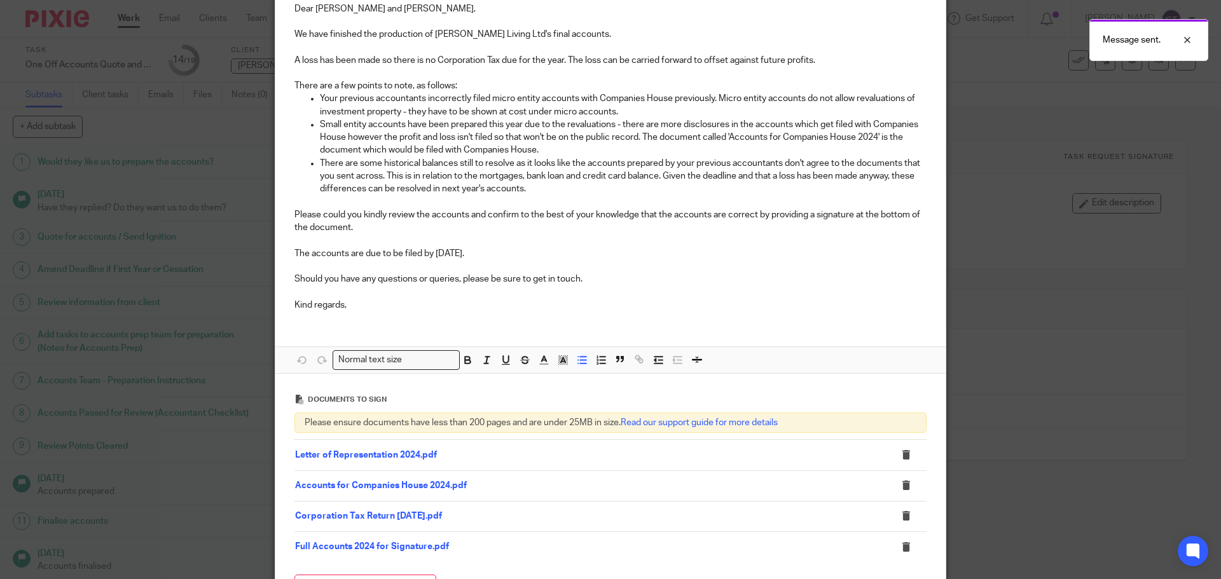
scroll to position [191, 0]
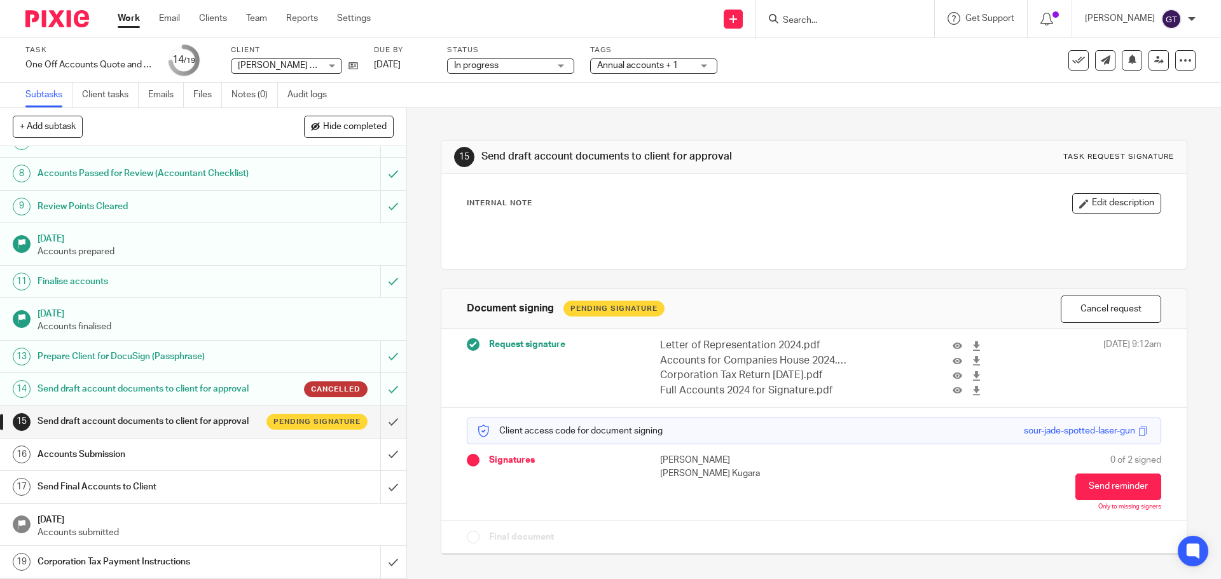
scroll to position [265, 0]
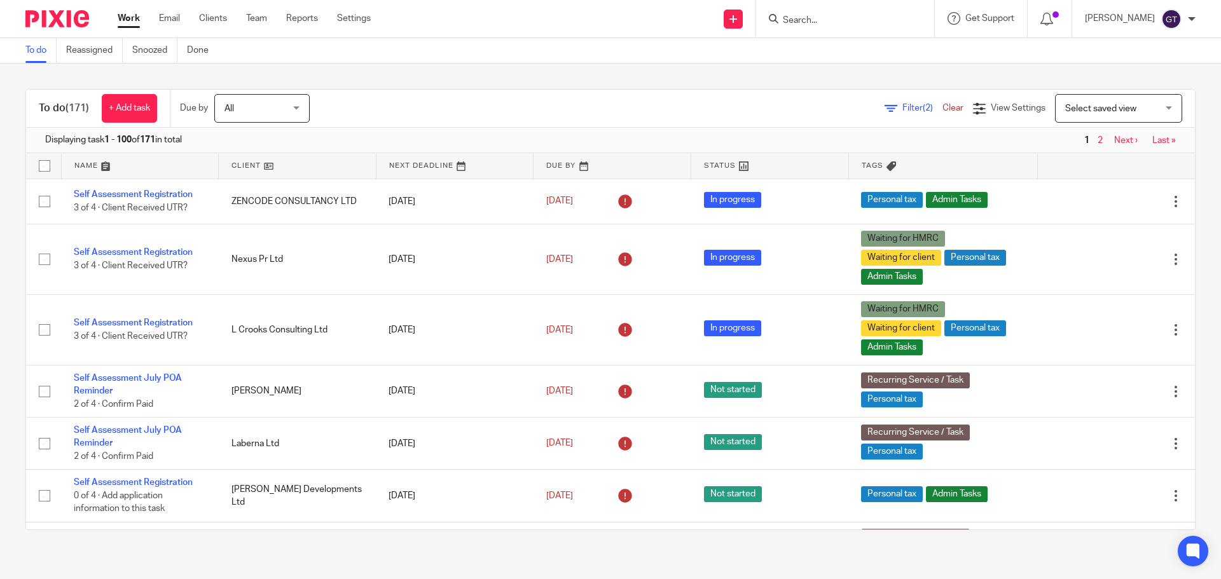
click at [815, 21] on input "Search" at bounding box center [839, 20] width 114 height 11
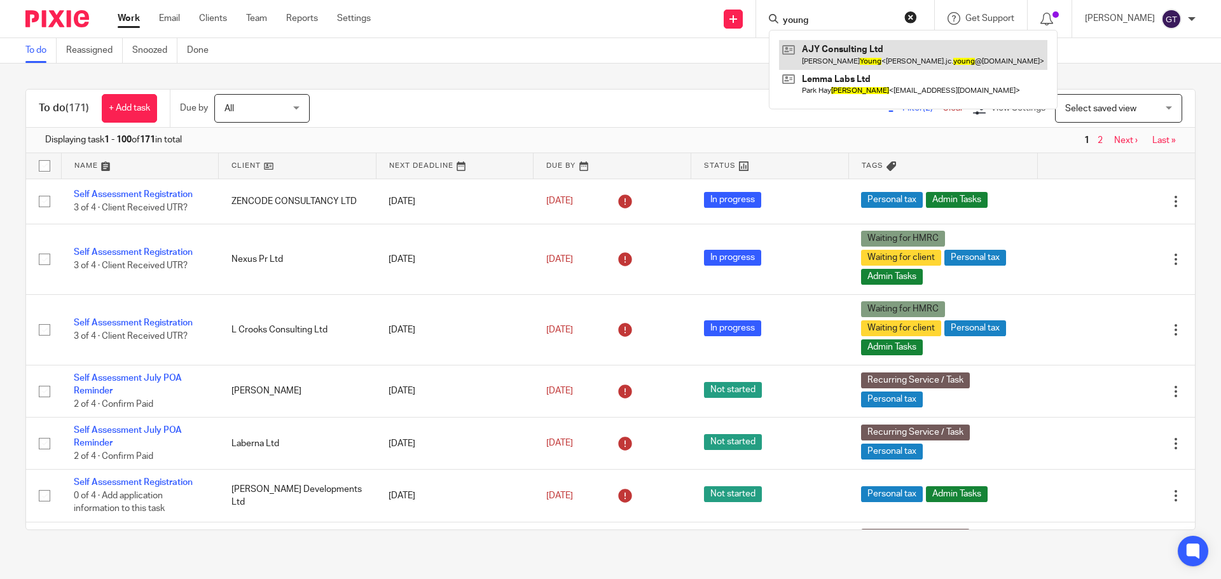
type input "young"
click at [869, 55] on link at bounding box center [913, 54] width 268 height 29
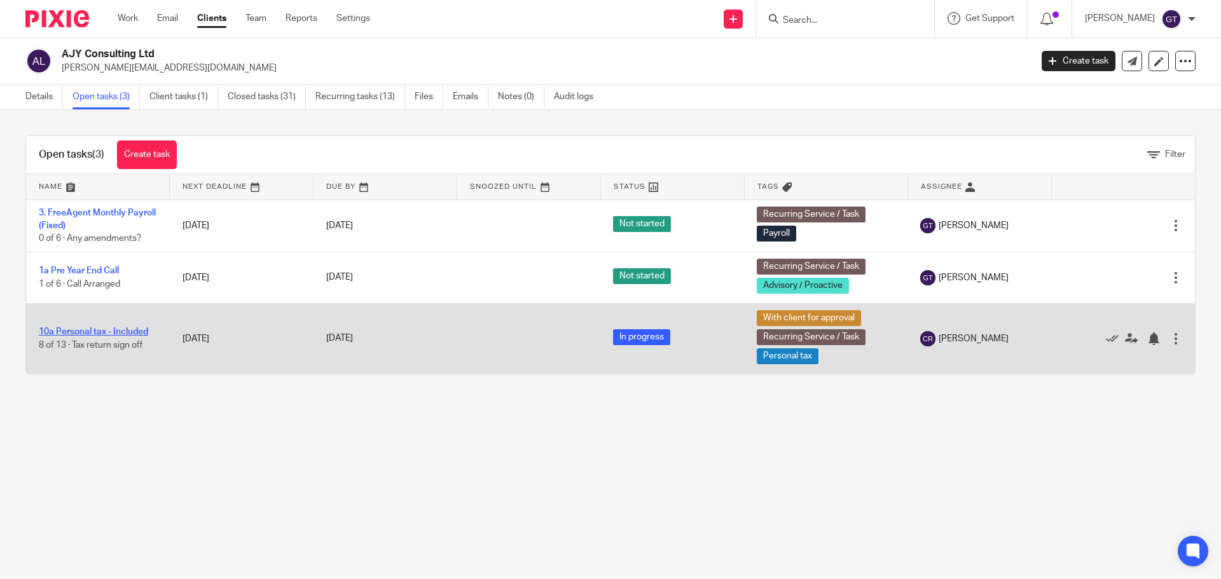
click at [103, 331] on link "10a Personal tax - Included" at bounding box center [93, 332] width 109 height 9
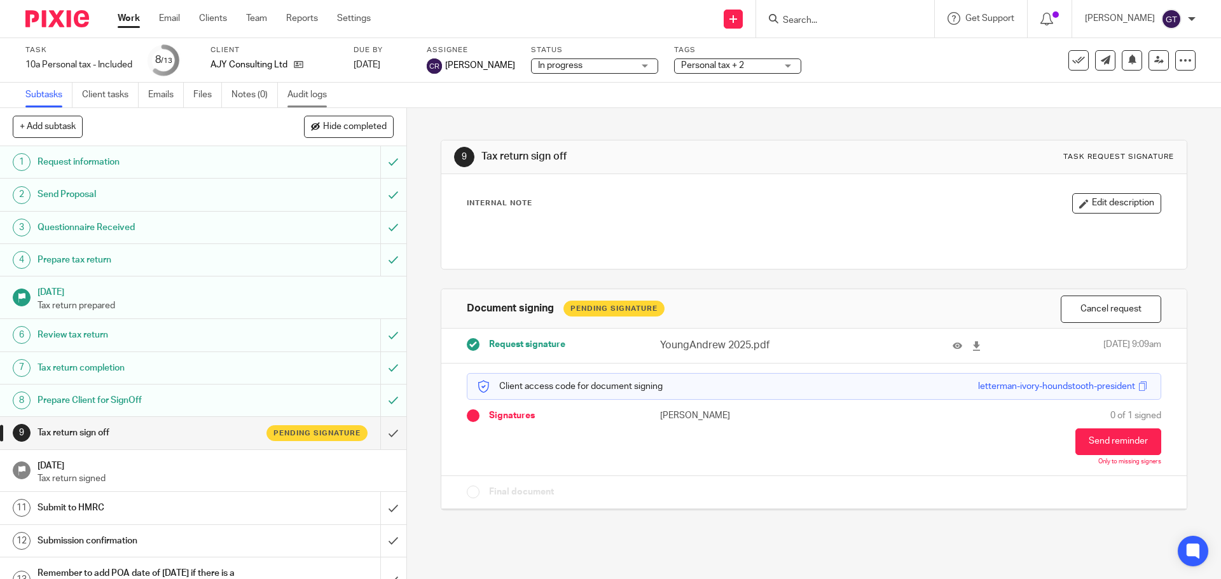
click at [291, 90] on link "Audit logs" at bounding box center [311, 95] width 49 height 25
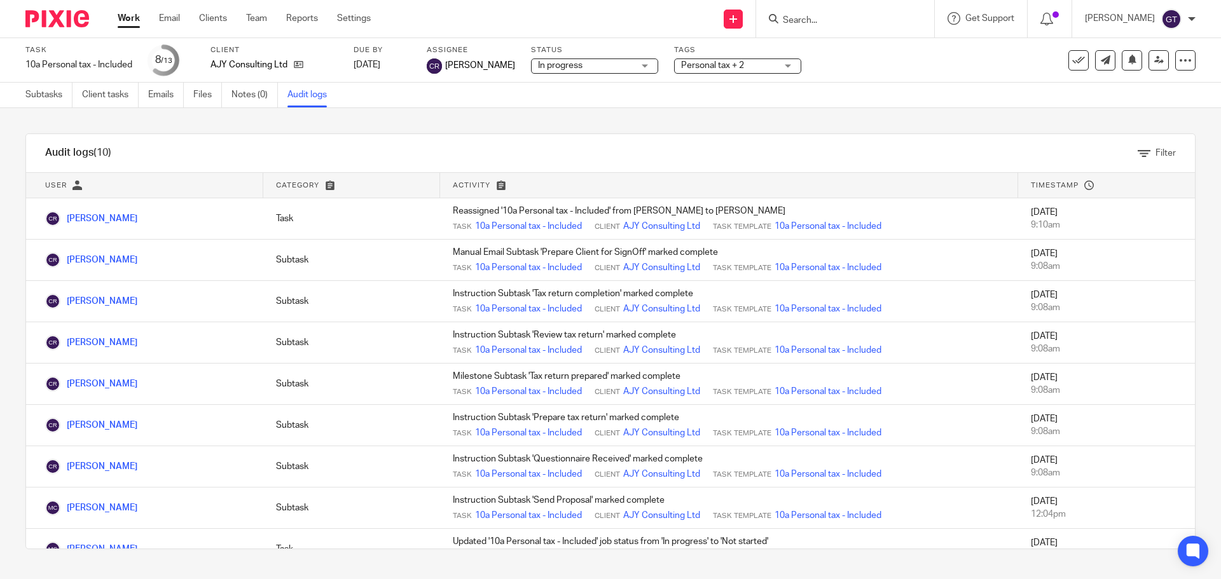
click at [816, 20] on input "Search" at bounding box center [839, 20] width 114 height 11
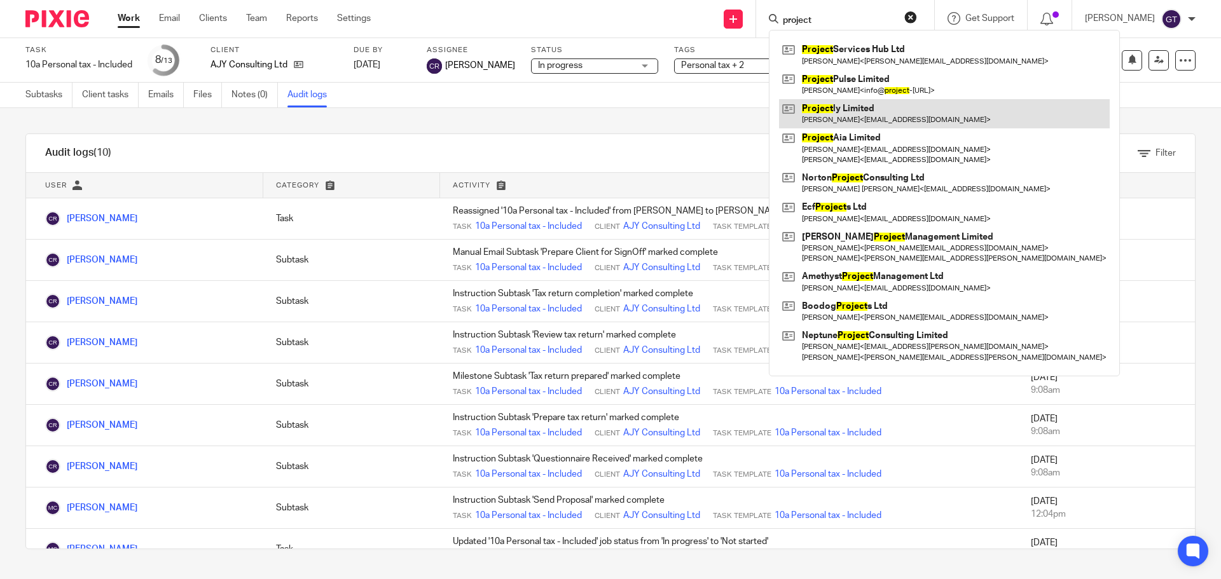
type input "project"
click at [856, 114] on link at bounding box center [944, 113] width 331 height 29
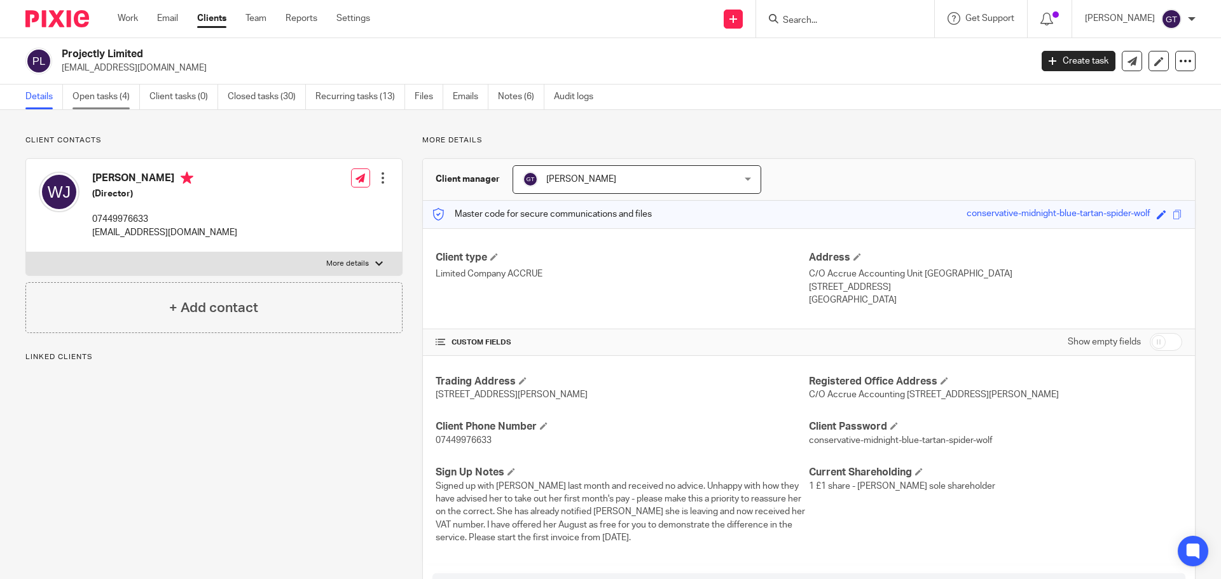
click at [97, 104] on link "Open tasks (4)" at bounding box center [105, 97] width 67 height 25
